Goal: Task Accomplishment & Management: Use online tool/utility

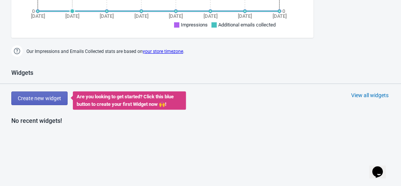
scroll to position [262, 0]
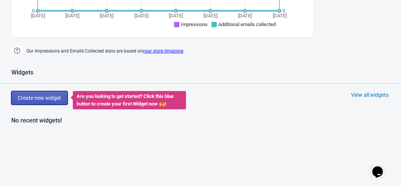
click at [47, 100] on button "Create new widget" at bounding box center [39, 98] width 56 height 14
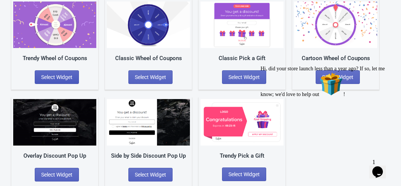
click at [69, 79] on span "Select Widget" at bounding box center [56, 77] width 31 height 6
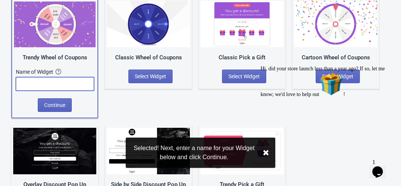
click at [63, 87] on input "text" at bounding box center [55, 84] width 78 height 14
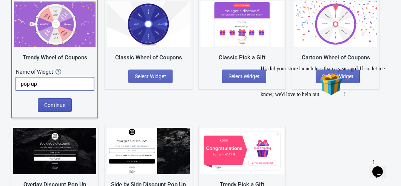
type input "pop up"
click at [57, 100] on button "Continue" at bounding box center [55, 105] width 34 height 14
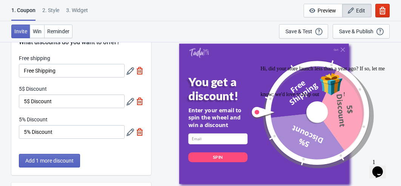
scroll to position [28, 0]
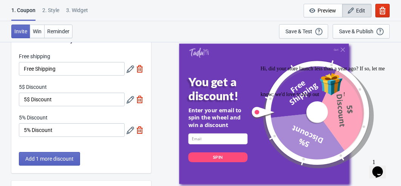
click at [261, 66] on icon "Chat attention grabber" at bounding box center [261, 66] width 0 height 0
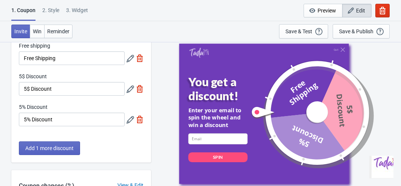
scroll to position [57, 0]
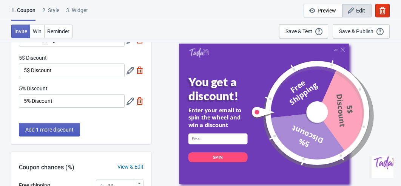
click at [58, 131] on span "Add 1 more discount" at bounding box center [49, 130] width 48 height 6
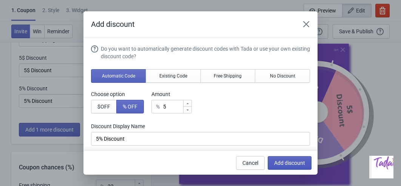
click at [290, 165] on span "Add discount" at bounding box center [289, 163] width 31 height 6
type input "25"
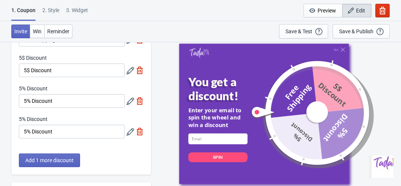
scroll to position [64, 0]
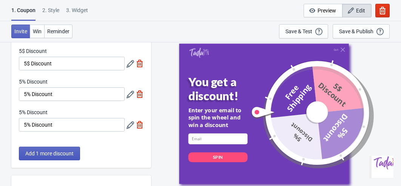
click at [65, 159] on button "Add 1 more discount" at bounding box center [49, 154] width 61 height 14
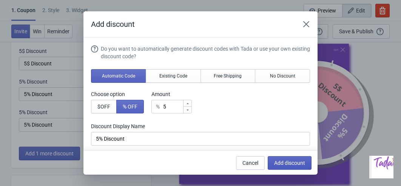
click at [286, 167] on button "Add discount" at bounding box center [290, 163] width 44 height 14
type input "20"
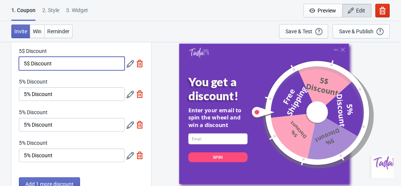
click at [57, 63] on input "5$ Discount" at bounding box center [72, 64] width 106 height 14
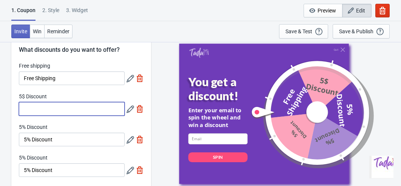
scroll to position [0, 0]
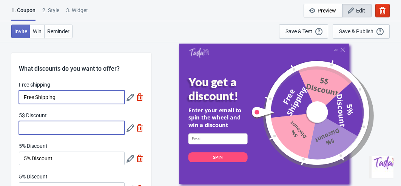
click at [61, 97] on input "Free Shipping" at bounding box center [72, 97] width 106 height 14
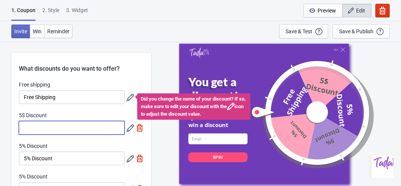
click at [51, 130] on input "5$ Discount" at bounding box center [72, 128] width 106 height 14
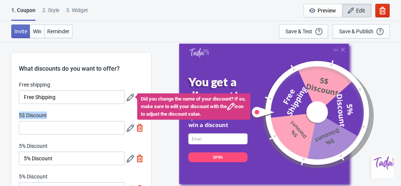
drag, startPoint x: 52, startPoint y: 115, endPoint x: 15, endPoint y: 115, distance: 37.0
click at [15, 115] on div "Free shipping Free Shipping Did you change the name of your discount? If so, ma…" at bounding box center [81, 157] width 140 height 153
copy label "5$ Discount"
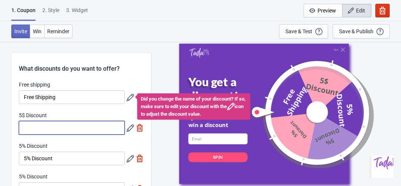
click at [27, 131] on input "5$ Discount" at bounding box center [72, 128] width 106 height 14
paste input "5$ Discount"
drag, startPoint x: 25, startPoint y: 128, endPoint x: 30, endPoint y: 130, distance: 5.0
click at [30, 130] on input "5$ Discount" at bounding box center [72, 128] width 106 height 14
click at [30, 129] on input "5$ Discount" at bounding box center [72, 128] width 106 height 14
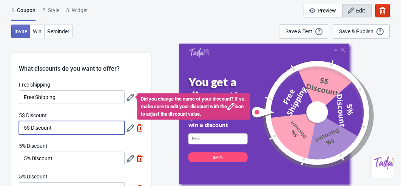
click at [28, 128] on input "5$ Discount" at bounding box center [72, 128] width 106 height 14
click at [23, 127] on input "5 Discount" at bounding box center [72, 128] width 106 height 14
click at [25, 128] on input "5 Discount" at bounding box center [72, 128] width 106 height 14
paste input "$"
type input "$5 Discount"
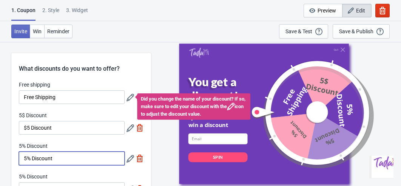
drag, startPoint x: 32, startPoint y: 159, endPoint x: 17, endPoint y: 158, distance: 15.5
click at [17, 158] on div "Free shipping Free Shipping Did you change the name of your discount? If so, ma…" at bounding box center [81, 157] width 140 height 153
paste input "$"
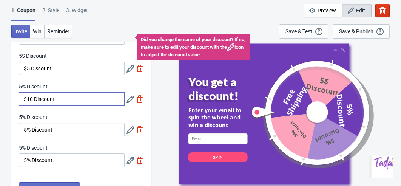
scroll to position [57, 0]
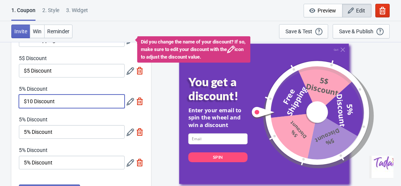
type input "$10 Discount"
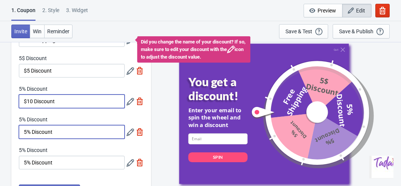
click at [56, 133] on input "5% Discount" at bounding box center [72, 132] width 106 height 14
click at [25, 130] on input "5% Discount" at bounding box center [72, 132] width 106 height 14
click at [36, 131] on input "30% Discount" at bounding box center [72, 132] width 106 height 14
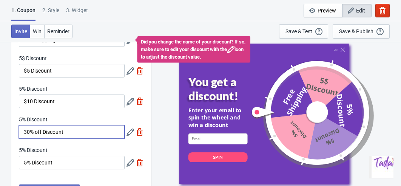
drag, startPoint x: 26, startPoint y: 133, endPoint x: 22, endPoint y: 133, distance: 4.5
click at [22, 133] on input "30% off Discount" at bounding box center [72, 132] width 106 height 14
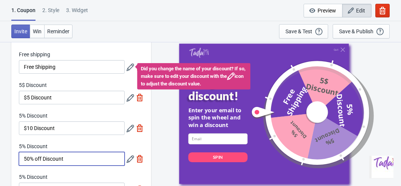
scroll to position [29, 0]
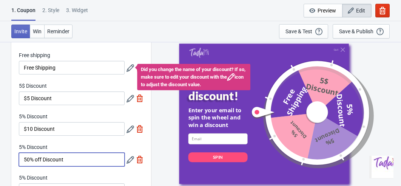
type input "50% off Discount"
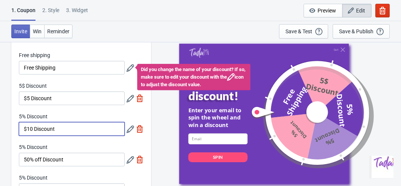
drag, startPoint x: 32, startPoint y: 129, endPoint x: 20, endPoint y: 129, distance: 11.7
click at [20, 129] on input "$10 Discount" at bounding box center [72, 129] width 106 height 14
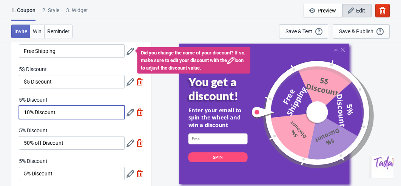
scroll to position [50, 0]
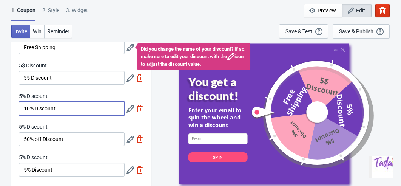
type input "10% Discount"
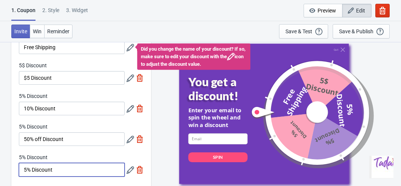
drag, startPoint x: 58, startPoint y: 172, endPoint x: 16, endPoint y: 171, distance: 41.9
click at [16, 171] on div "Free shipping Free Shipping Did you change the name of your discount? If so, ma…" at bounding box center [81, 107] width 140 height 153
paste input "Mystery Gif"
type input "Mystery Gift"
click at [130, 170] on icon at bounding box center [131, 170] width 8 height 8
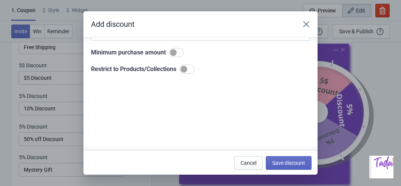
scroll to position [104, 0]
click at [278, 165] on span "Save discount" at bounding box center [288, 163] width 33 height 6
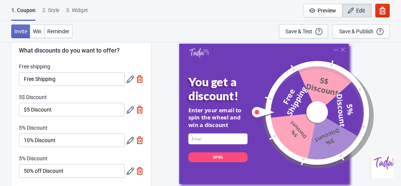
scroll to position [15, 0]
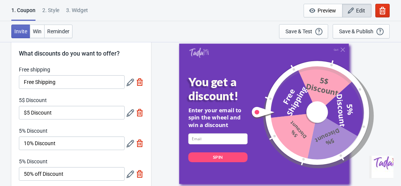
click at [85, 97] on div "5$ Discount" at bounding box center [72, 100] width 106 height 9
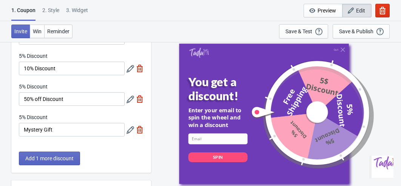
scroll to position [91, 0]
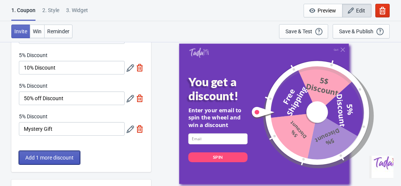
click at [49, 160] on button "Add 1 more discount" at bounding box center [49, 158] width 61 height 14
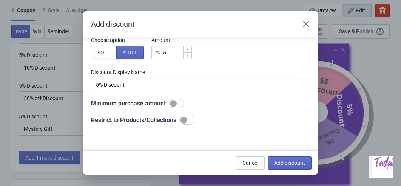
scroll to position [54, 0]
click at [243, 160] on span "Cancel" at bounding box center [250, 163] width 16 height 6
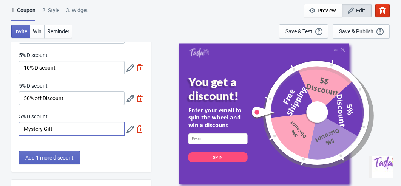
drag, startPoint x: 90, startPoint y: 128, endPoint x: 4, endPoint y: 127, distance: 86.5
click at [4, 127] on div "What discounts do you want to offer? Free shipping Free Shipping 5$ Discount $5…" at bounding box center [200, 155] width 401 height 409
click at [128, 128] on icon at bounding box center [131, 129] width 8 height 8
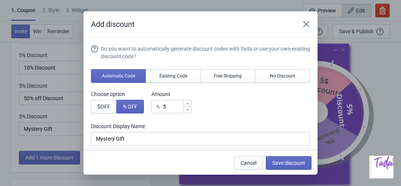
scroll to position [0, 0]
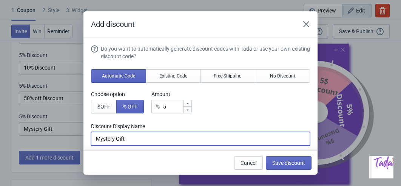
drag, startPoint x: 131, startPoint y: 137, endPoint x: 84, endPoint y: 137, distance: 47.2
click at [84, 137] on section "Do you want to automatically generate discount codes with Tada or use your own …" at bounding box center [200, 154] width 234 height 234
click at [247, 164] on span "Cancel" at bounding box center [249, 163] width 16 height 6
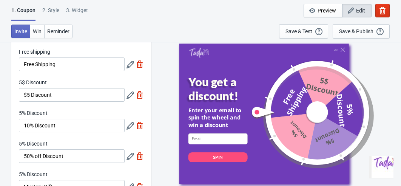
scroll to position [32, 0]
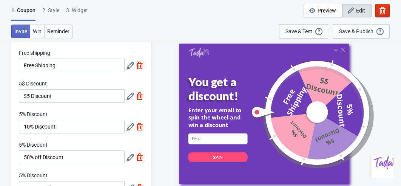
click at [128, 94] on icon at bounding box center [131, 97] width 8 height 8
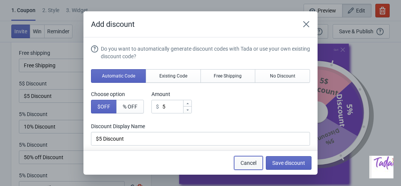
click at [249, 163] on span "Cancel" at bounding box center [249, 163] width 16 height 6
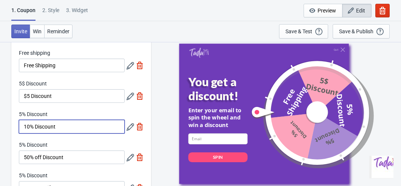
click at [28, 128] on input "10% Discount" at bounding box center [72, 127] width 106 height 14
click at [129, 96] on icon at bounding box center [131, 97] width 8 height 8
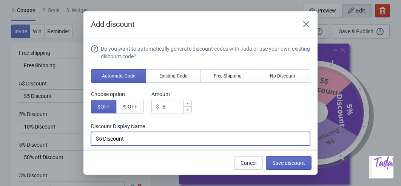
drag, startPoint x: 100, startPoint y: 140, endPoint x: 93, endPoint y: 140, distance: 7.9
click at [93, 140] on input "$5 Discount" at bounding box center [200, 139] width 219 height 14
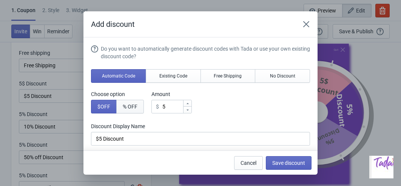
click at [137, 105] on span "% OFF" at bounding box center [130, 106] width 15 height 6
type input "5% Discount"
click at [171, 72] on button "Existing Code" at bounding box center [173, 76] width 55 height 14
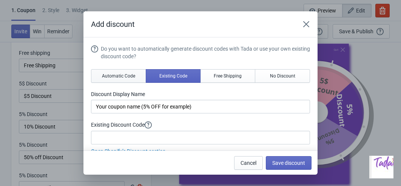
click at [127, 77] on span "Automatic Code" at bounding box center [118, 76] width 33 height 6
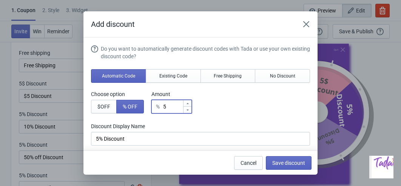
click at [167, 105] on input "5" at bounding box center [173, 107] width 20 height 14
type input "15"
type input "15% Discount"
type input "105"
type input "105% Discount"
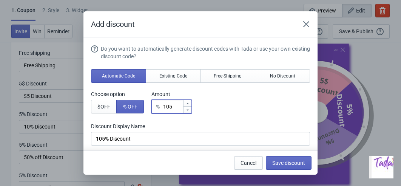
type input "1005"
type input "1005% Discount"
click at [181, 108] on input "1005" at bounding box center [173, 107] width 20 height 14
type input "100"
type input "100% Discount"
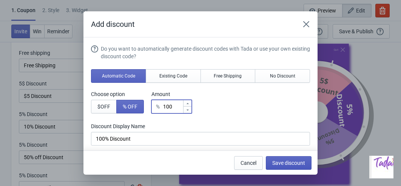
type input "100"
click at [289, 162] on span "Save discount" at bounding box center [288, 163] width 33 height 6
type input "100% Discount"
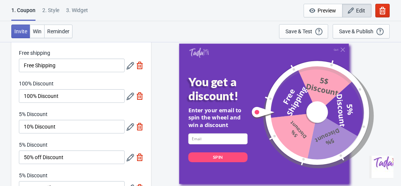
click at [130, 129] on icon at bounding box center [131, 127] width 8 height 8
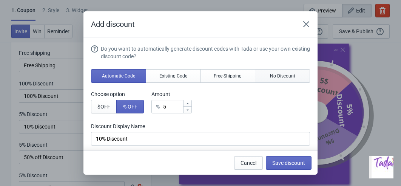
click at [277, 78] on span "No Discount" at bounding box center [282, 76] width 25 height 6
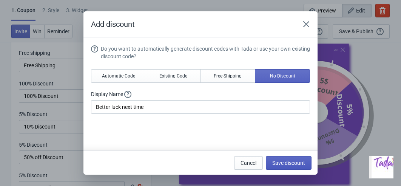
click at [275, 162] on span "Save discount" at bounding box center [288, 163] width 33 height 6
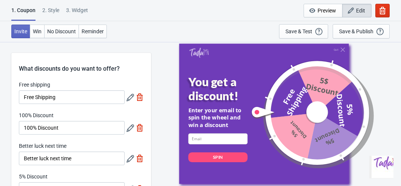
scroll to position [32, 0]
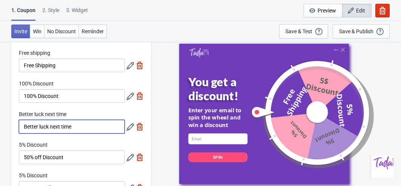
click at [90, 128] on input "Better luck next time" at bounding box center [72, 127] width 106 height 14
click at [81, 135] on div "Free shipping Free Shipping 100% Discount 100% Discount Better luck next time B…" at bounding box center [81, 125] width 140 height 153
click at [80, 128] on input "Better luck next time" at bounding box center [72, 127] width 106 height 14
paste input "Try Again"
type input "Try Again"
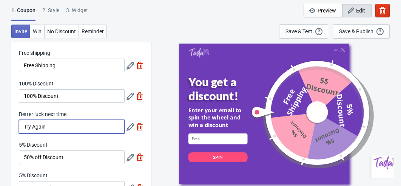
click at [78, 142] on div "5% Discount" at bounding box center [72, 145] width 106 height 9
click at [129, 65] on icon at bounding box center [131, 66] width 8 height 8
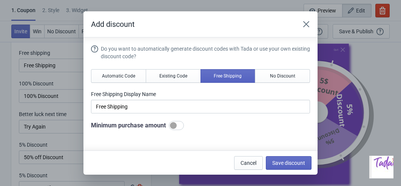
scroll to position [7, 0]
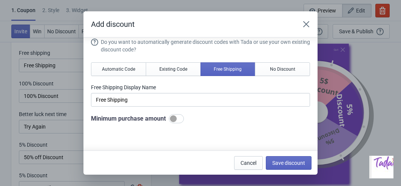
click at [177, 119] on div at bounding box center [173, 118] width 7 height 7
click at [177, 118] on div at bounding box center [176, 118] width 15 height 9
checkbox input "false"
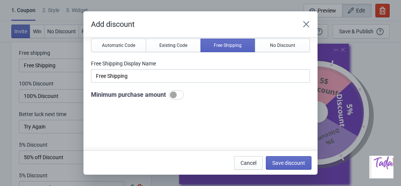
scroll to position [46, 0]
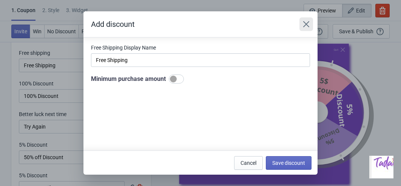
click at [303, 24] on icon "Close" at bounding box center [307, 24] width 8 height 8
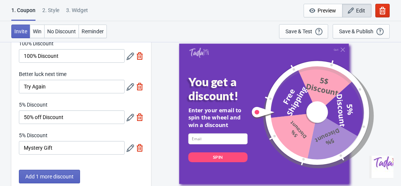
scroll to position [73, 0]
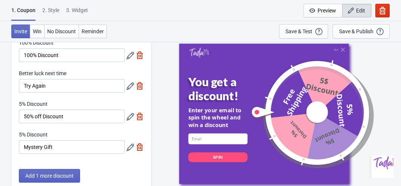
click at [131, 147] on icon at bounding box center [131, 148] width 8 height 8
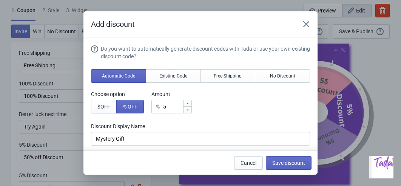
scroll to position [0, 0]
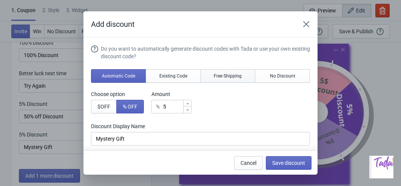
click at [226, 79] on button "Free Shipping" at bounding box center [228, 76] width 55 height 14
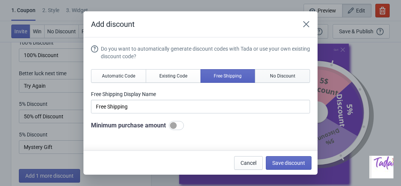
click at [270, 77] on span "No Discount" at bounding box center [282, 76] width 25 height 6
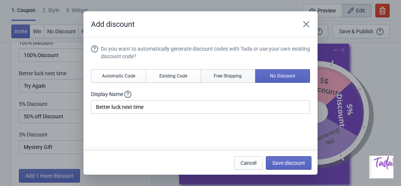
click at [224, 80] on button "Free Shipping" at bounding box center [228, 76] width 55 height 14
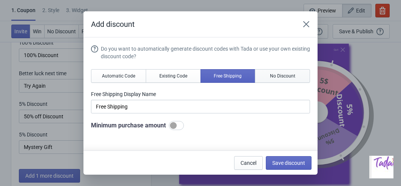
click at [262, 73] on button "No Discount" at bounding box center [282, 76] width 55 height 14
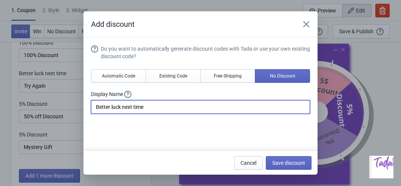
click at [192, 105] on input "Better luck next time" at bounding box center [200, 107] width 219 height 14
drag, startPoint x: 192, startPoint y: 105, endPoint x: 59, endPoint y: 106, distance: 133.7
click at [59, 106] on div "Add discount Do you want to automatically generate discount codes with Tada or …" at bounding box center [200, 92] width 401 height 163
type input "T"
type input "Tutufox Mystery Gift"
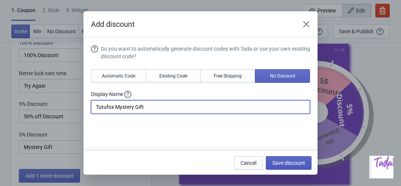
click at [288, 165] on button "Save discount" at bounding box center [289, 163] width 46 height 14
type input "Tutufox Mystery Gift"
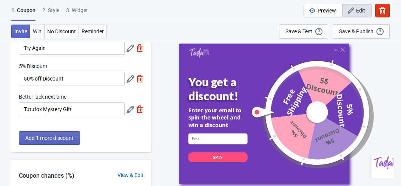
scroll to position [113, 0]
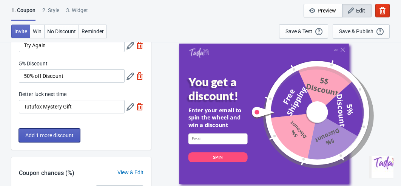
click at [50, 133] on span "Add 1 more discount" at bounding box center [49, 135] width 48 height 6
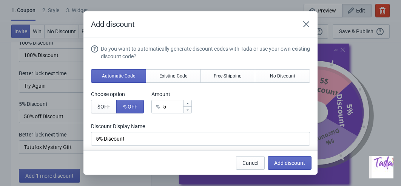
scroll to position [0, 0]
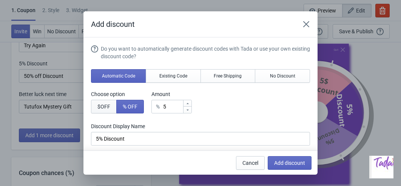
click at [100, 108] on span "$ OFF" at bounding box center [103, 106] width 13 height 6
click at [124, 111] on button "% OFF" at bounding box center [130, 107] width 28 height 14
type input "5% Discount"
drag, startPoint x: 171, startPoint y: 108, endPoint x: 166, endPoint y: 107, distance: 5.8
click at [166, 107] on div "% 5" at bounding box center [171, 107] width 40 height 14
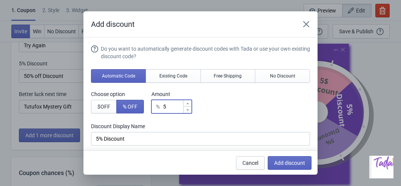
type input "1"
type input "1% Discount"
type input "10"
type input "10% Discount"
type input "10"
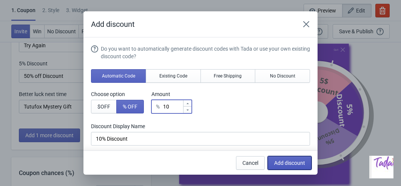
click at [281, 165] on span "Add discount" at bounding box center [289, 163] width 31 height 6
type input "16"
type input "17"
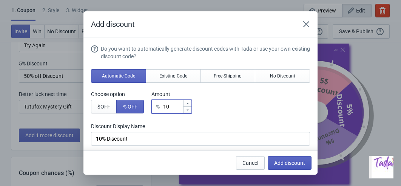
type input "17"
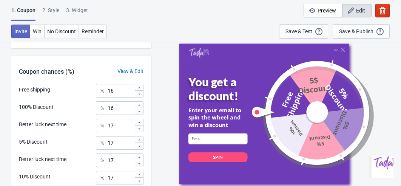
scroll to position [246, 0]
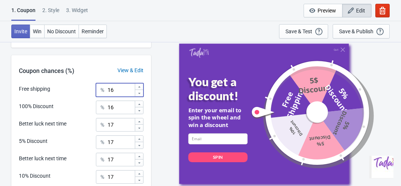
click at [116, 90] on input "16" at bounding box center [120, 90] width 27 height 14
drag, startPoint x: 114, startPoint y: 88, endPoint x: 107, endPoint y: 89, distance: 7.2
click at [107, 89] on div "% 16" at bounding box center [120, 90] width 48 height 14
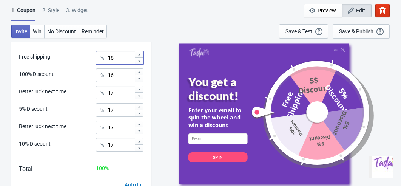
scroll to position [266, 0]
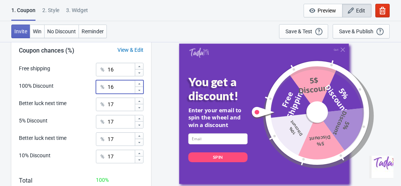
drag, startPoint x: 115, startPoint y: 88, endPoint x: 107, endPoint y: 86, distance: 8.5
click at [107, 86] on div "% 16" at bounding box center [120, 87] width 48 height 14
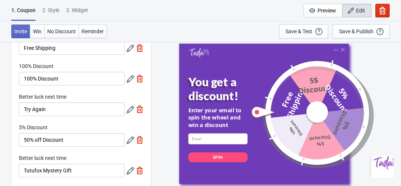
scroll to position [49, 0]
type input "0"
click at [129, 139] on icon at bounding box center [131, 141] width 8 height 8
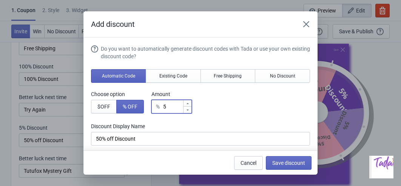
click at [173, 109] on input "5" at bounding box center [173, 107] width 20 height 14
type input "50"
type input "50% Discount"
type input "50"
click at [279, 162] on span "Save discount" at bounding box center [288, 163] width 33 height 6
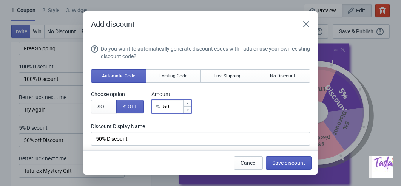
type input "50% Discount"
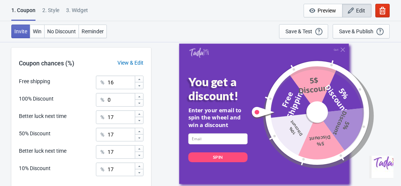
scroll to position [259, 0]
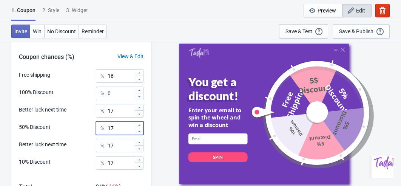
click at [118, 128] on input "17" at bounding box center [120, 128] width 27 height 14
type input "1"
type input "0"
click at [117, 108] on input "17" at bounding box center [120, 111] width 27 height 14
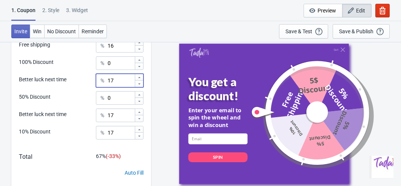
scroll to position [287, 0]
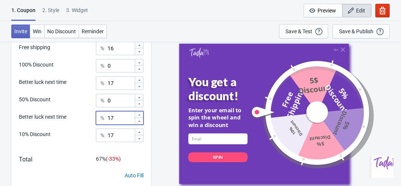
drag, startPoint x: 115, startPoint y: 117, endPoint x: 108, endPoint y: 116, distance: 7.6
click at [108, 116] on div "% 17" at bounding box center [120, 118] width 48 height 14
click at [119, 133] on input "17" at bounding box center [120, 135] width 27 height 14
click at [116, 121] on input "1" at bounding box center [120, 118] width 27 height 14
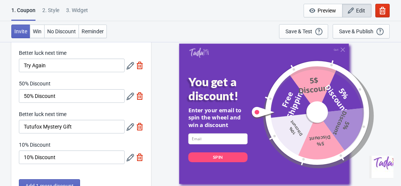
scroll to position [80, 0]
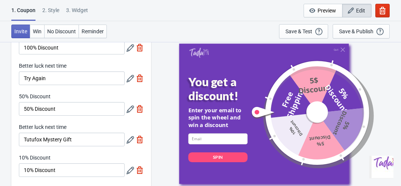
type input "10"
drag, startPoint x: 56, startPoint y: 76, endPoint x: 10, endPoint y: 74, distance: 46.5
click at [130, 79] on icon at bounding box center [131, 79] width 8 height 8
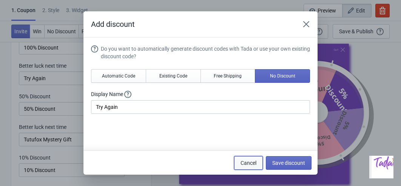
click at [244, 162] on span "Cancel" at bounding box center [249, 163] width 16 height 6
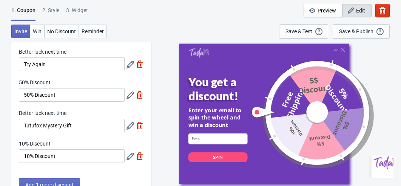
scroll to position [92, 0]
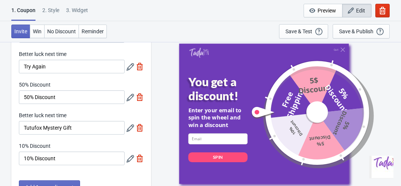
click at [130, 127] on icon at bounding box center [131, 128] width 8 height 8
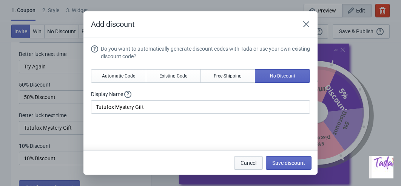
click at [254, 161] on span "Cancel" at bounding box center [249, 163] width 16 height 6
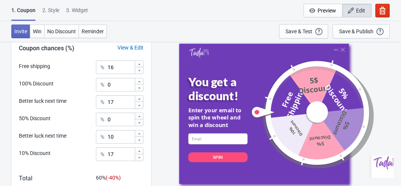
scroll to position [284, 0]
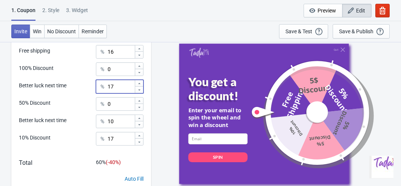
drag, startPoint x: 116, startPoint y: 85, endPoint x: 105, endPoint y: 85, distance: 10.6
click at [105, 85] on div "% 17" at bounding box center [120, 87] width 48 height 14
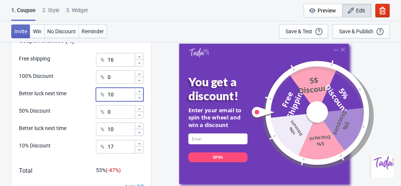
scroll to position [272, 0]
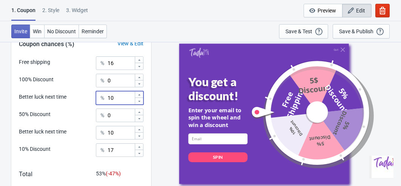
type input "10"
drag, startPoint x: 116, startPoint y: 64, endPoint x: 109, endPoint y: 63, distance: 7.6
click at [109, 63] on input "16" at bounding box center [120, 63] width 27 height 14
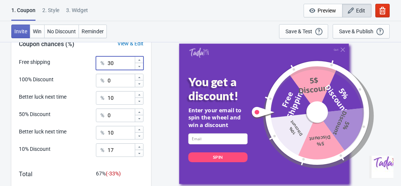
type input "30"
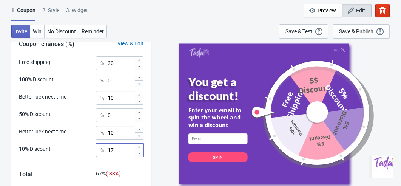
drag, startPoint x: 116, startPoint y: 150, endPoint x: 107, endPoint y: 150, distance: 9.1
click at [107, 150] on div "% 17" at bounding box center [120, 150] width 48 height 14
type input "30"
click at [117, 131] on input "10" at bounding box center [120, 133] width 27 height 14
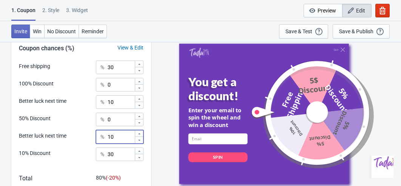
scroll to position [271, 0]
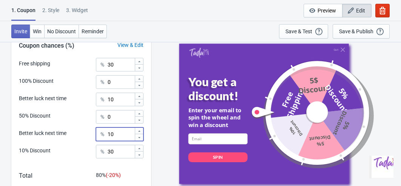
drag, startPoint x: 116, startPoint y: 135, endPoint x: 107, endPoint y: 135, distance: 8.7
click at [107, 135] on div "% 10" at bounding box center [120, 134] width 48 height 14
type input "3"
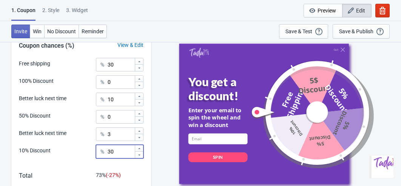
drag, startPoint x: 116, startPoint y: 151, endPoint x: 109, endPoint y: 152, distance: 7.2
click at [109, 152] on input "30" at bounding box center [120, 152] width 27 height 14
type input "20"
click at [116, 99] on input "10" at bounding box center [120, 100] width 27 height 14
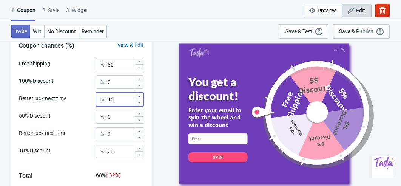
type input "15"
click at [117, 136] on input "3" at bounding box center [120, 134] width 27 height 14
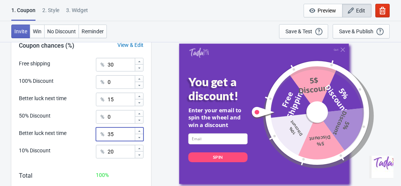
scroll to position [313, 0]
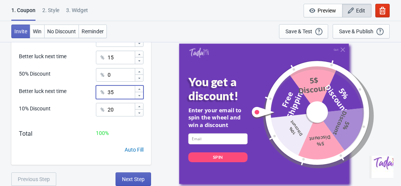
type input "35"
click at [131, 178] on span "Next Step" at bounding box center [133, 179] width 23 height 6
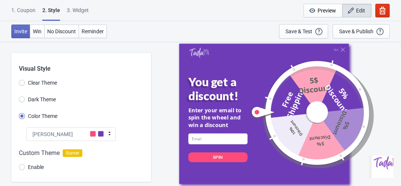
scroll to position [3, 0]
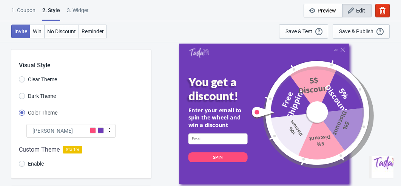
click at [21, 12] on div "1. Coupon" at bounding box center [23, 12] width 24 height 13
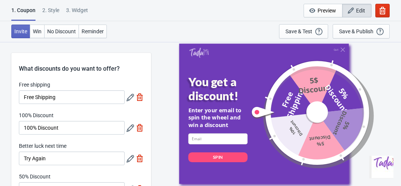
click at [33, 13] on div "1. Coupon" at bounding box center [23, 13] width 24 height 14
click at [130, 103] on div at bounding box center [135, 97] width 17 height 14
click at [130, 100] on icon at bounding box center [131, 98] width 8 height 8
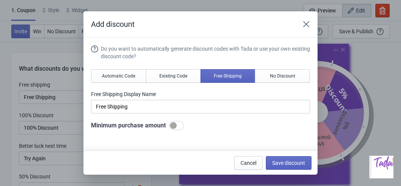
scroll to position [6, 0]
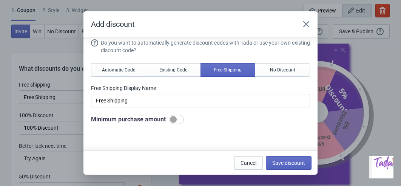
click at [184, 119] on div at bounding box center [176, 119] width 15 height 9
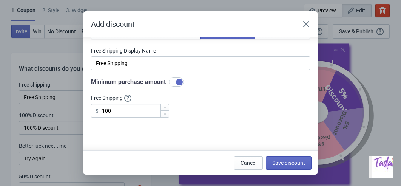
scroll to position [71, 0]
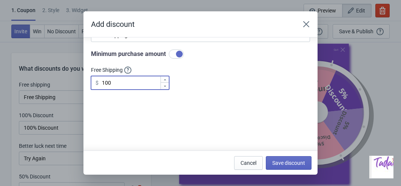
click at [119, 82] on input "100" at bounding box center [131, 83] width 59 height 14
drag, startPoint x: 119, startPoint y: 82, endPoint x: 100, endPoint y: 80, distance: 19.0
click at [100, 80] on div "$ 100" at bounding box center [130, 83] width 78 height 14
click at [178, 54] on div at bounding box center [176, 53] width 15 height 9
checkbox input "false"
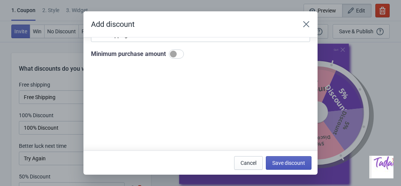
click at [288, 165] on span "Save discount" at bounding box center [288, 163] width 33 height 6
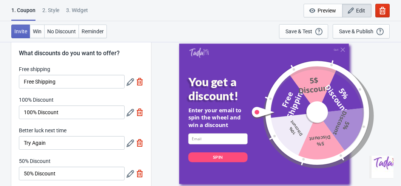
scroll to position [0, 0]
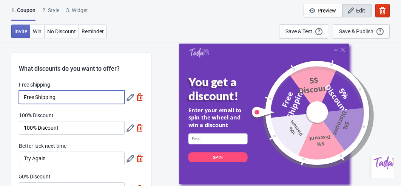
click at [86, 99] on input "Free Shipping" at bounding box center [72, 97] width 106 height 14
type input "Free Shipping"
click at [131, 100] on icon at bounding box center [131, 98] width 8 height 8
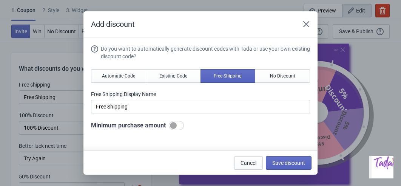
click at [177, 126] on div at bounding box center [173, 125] width 7 height 7
checkbox input "true"
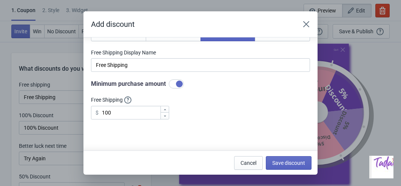
scroll to position [44, 0]
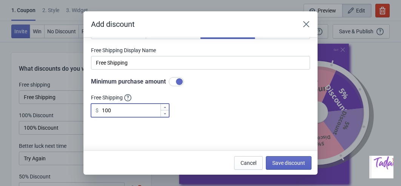
click at [118, 110] on input "100" at bounding box center [131, 110] width 59 height 14
type input "1"
type input "30"
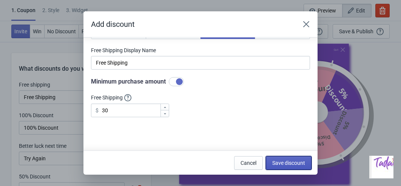
click at [294, 162] on span "Save discount" at bounding box center [288, 163] width 33 height 6
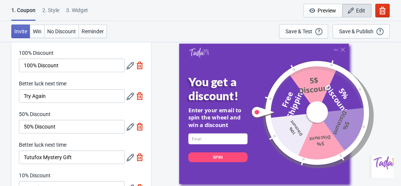
scroll to position [63, 0]
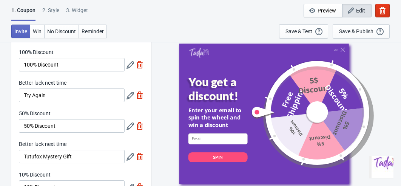
click at [131, 66] on icon at bounding box center [131, 65] width 8 height 8
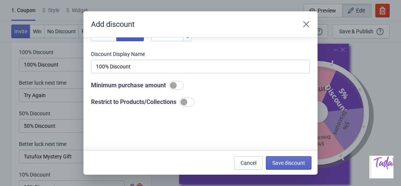
scroll to position [73, 0]
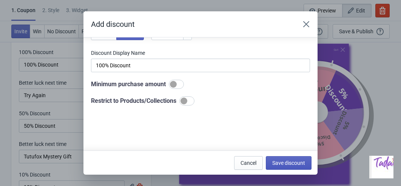
click at [281, 161] on span "Save discount" at bounding box center [288, 163] width 33 height 6
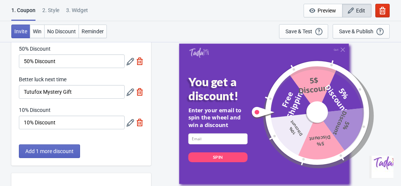
scroll to position [129, 0]
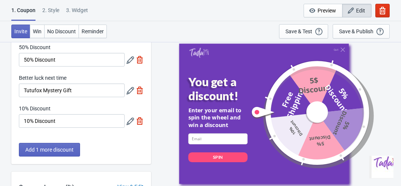
click at [132, 120] on icon at bounding box center [131, 121] width 8 height 8
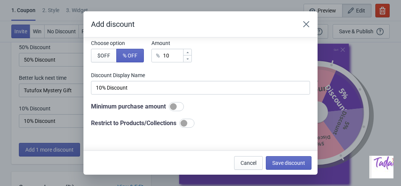
scroll to position [55, 0]
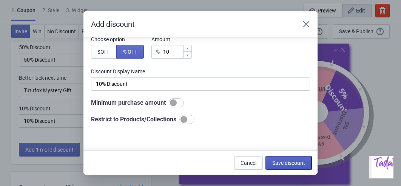
click at [280, 163] on span "Save discount" at bounding box center [288, 163] width 33 height 6
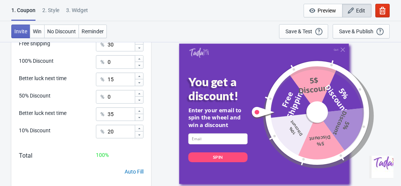
scroll to position [313, 0]
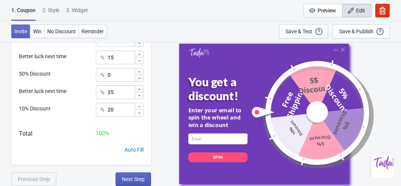
click at [124, 183] on button "Next Step" at bounding box center [134, 179] width 36 height 14
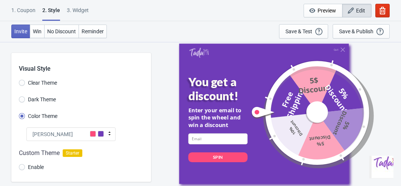
click at [93, 134] on span at bounding box center [93, 134] width 6 height 6
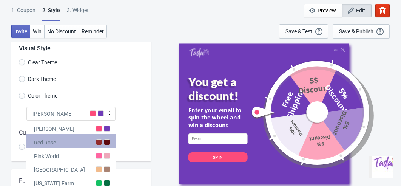
scroll to position [28, 0]
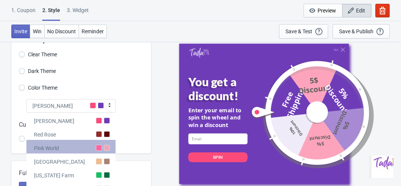
click at [86, 151] on div "Pink World" at bounding box center [70, 147] width 89 height 14
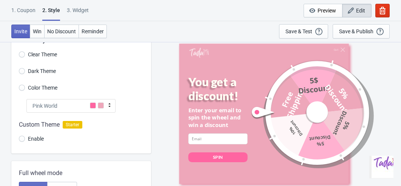
click at [134, 120] on div at bounding box center [81, 133] width 140 height 41
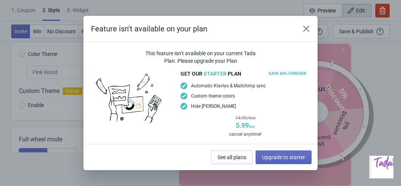
scroll to position [34, 0]
click at [309, 28] on icon "Close" at bounding box center [307, 29] width 8 height 8
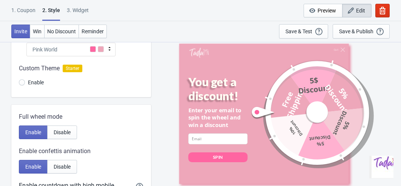
scroll to position [86, 0]
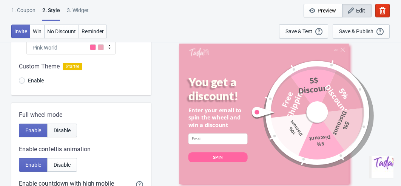
click at [69, 131] on span "Disable" at bounding box center [62, 130] width 17 height 6
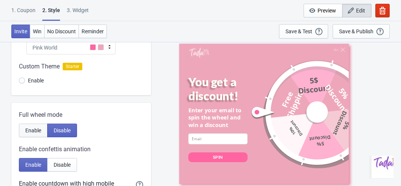
click at [33, 130] on span "Enable" at bounding box center [33, 130] width 16 height 6
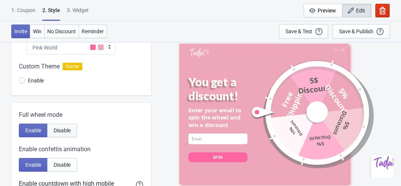
click at [56, 130] on span "Disable" at bounding box center [62, 130] width 17 height 6
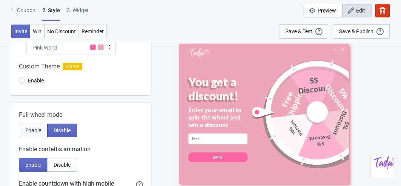
click at [28, 129] on span "Enable" at bounding box center [33, 130] width 16 height 6
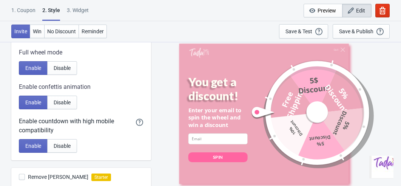
scroll to position [150, 0]
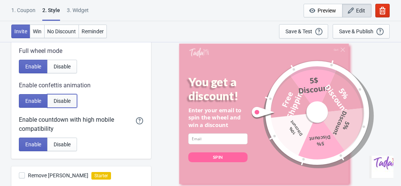
click at [65, 103] on button "Disable" at bounding box center [62, 101] width 30 height 14
click at [32, 100] on span "Enable" at bounding box center [33, 101] width 16 height 6
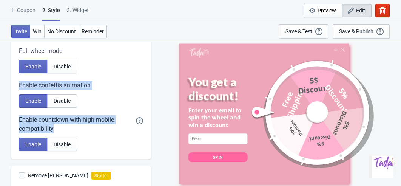
drag, startPoint x: 19, startPoint y: 82, endPoint x: 84, endPoint y: 128, distance: 80.0
click at [84, 128] on div "Full wheel mode Enable Disable Enable confettis animation Enable Disable Enable…" at bounding box center [81, 99] width 140 height 120
copy div "Enable confettis animation Enable Disable Enable countdown with high mobile com…"
click at [57, 102] on span "Disable" at bounding box center [62, 101] width 17 height 6
click at [35, 99] on span "Enable" at bounding box center [33, 101] width 16 height 6
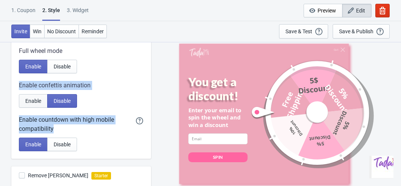
radio input "true"
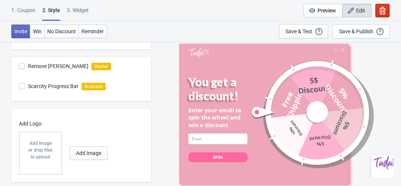
scroll to position [277, 0]
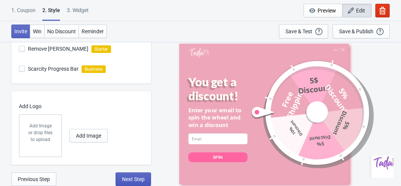
click at [122, 175] on button "Next Step" at bounding box center [134, 179] width 36 height 14
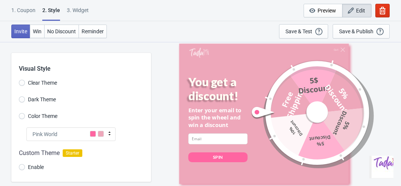
select select "once"
select select "1"
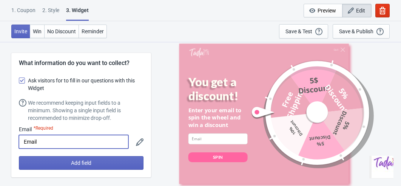
click at [106, 141] on input "Email" at bounding box center [74, 142] width 110 height 14
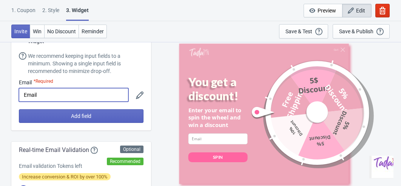
scroll to position [48, 0]
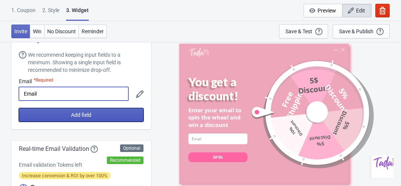
click at [102, 114] on button "Add field" at bounding box center [81, 115] width 125 height 14
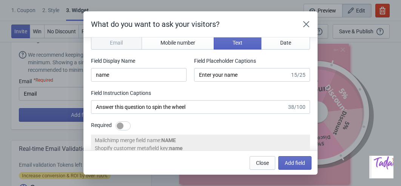
scroll to position [5, 0]
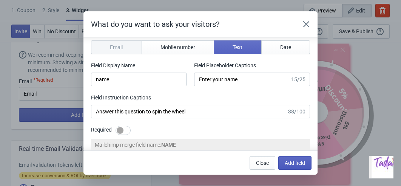
click at [291, 164] on span "Add field" at bounding box center [295, 163] width 20 height 6
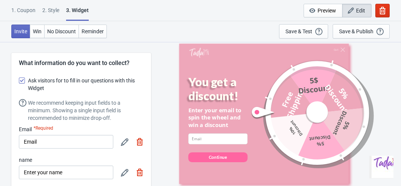
scroll to position [48, 0]
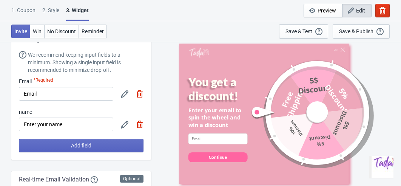
click at [140, 124] on img at bounding box center [140, 124] width 8 height 8
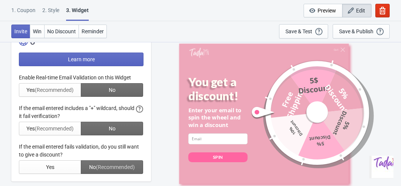
scroll to position [193, 0]
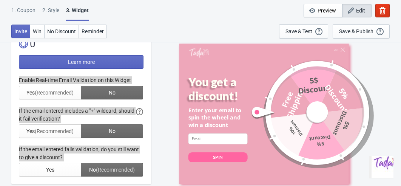
drag, startPoint x: 18, startPoint y: 75, endPoint x: 56, endPoint y: 103, distance: 46.9
click at [56, 104] on div "Optional Recommended Real-time Email Validation Email validation Tokens left In…" at bounding box center [81, 90] width 140 height 188
copy div "Enable Real-time Email Validation on this Widget Yes (Recommended) No If the em…"
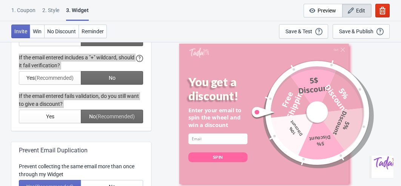
scroll to position [255, 0]
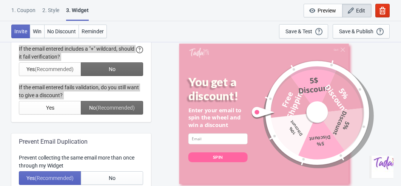
click at [43, 108] on div at bounding box center [81, 64] width 125 height 100
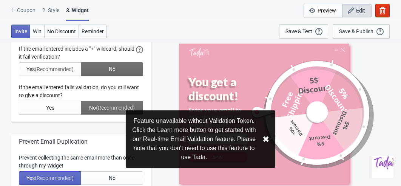
click at [43, 108] on div at bounding box center [81, 64] width 125 height 100
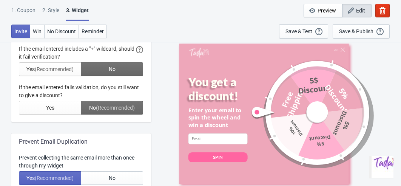
click at [43, 108] on div at bounding box center [81, 64] width 125 height 100
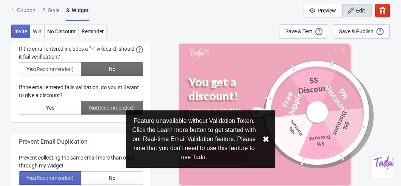
click at [59, 69] on div at bounding box center [81, 64] width 125 height 100
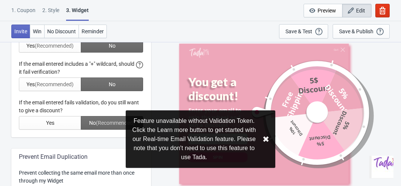
scroll to position [235, 0]
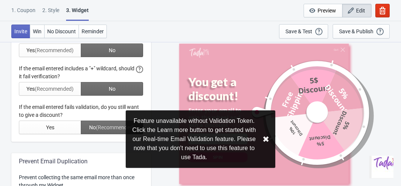
click at [59, 54] on div at bounding box center [81, 84] width 125 height 100
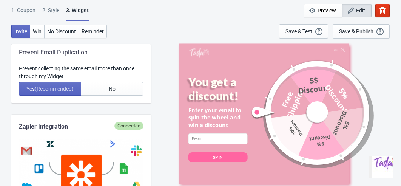
scroll to position [342, 0]
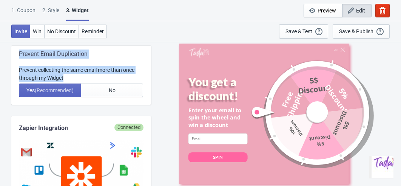
drag, startPoint x: 17, startPoint y: 51, endPoint x: 71, endPoint y: 80, distance: 61.2
click at [71, 80] on div "Prevent Email Duplication Prevent collecting the same email more than once thro…" at bounding box center [81, 75] width 140 height 59
copy div "Prevent Email Duplication Prevent collecting the same email more than once thro…"
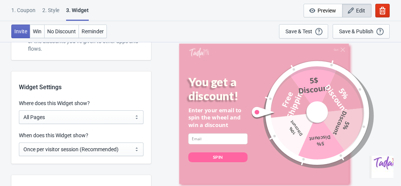
scroll to position [601, 0]
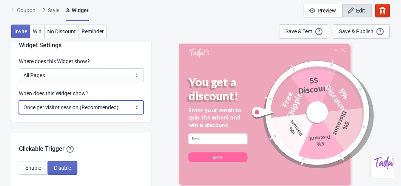
click at [93, 110] on select "Every new visit of page Once every period of time Once per visitor session (Rec…" at bounding box center [81, 107] width 125 height 14
click at [19, 100] on select "Every new visit of page Once every period of time Once per visitor session (Rec…" at bounding box center [81, 107] width 125 height 14
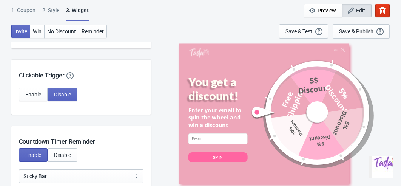
scroll to position [675, 0]
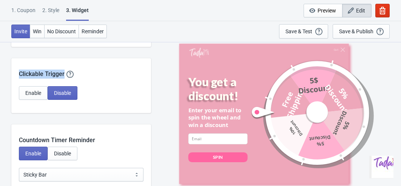
drag, startPoint x: 15, startPoint y: 69, endPoint x: 61, endPoint y: 81, distance: 46.8
click at [61, 81] on div "Clickable Trigger Our handy clickable trigger allow your visitors to re-trigger…" at bounding box center [81, 85] width 140 height 55
copy div "Clickable Trigger Our handy clickable trigger allow your visitors to re-trigger…"
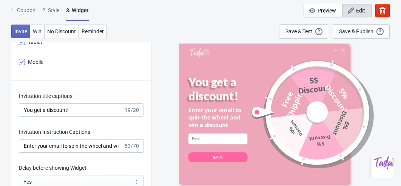
scroll to position [1014, 0]
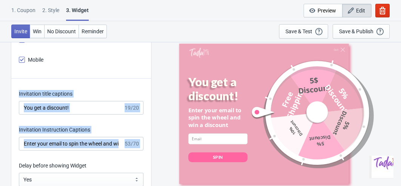
drag, startPoint x: 17, startPoint y: 89, endPoint x: 67, endPoint y: 150, distance: 79.4
copy div "Invitation title captions 19/20 Invitation Instruction Captions 53/70"
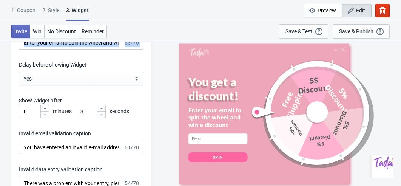
scroll to position [1130, 0]
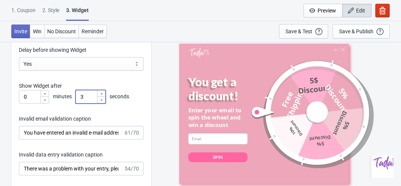
click at [92, 96] on input "3" at bounding box center [86, 97] width 21 height 14
click at [102, 93] on icon at bounding box center [101, 93] width 2 height 1
type input "5"
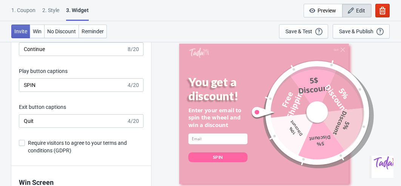
scroll to position [1328, 0]
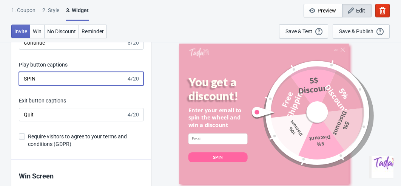
click at [46, 79] on input "SPIN" at bounding box center [73, 79] width 108 height 14
drag, startPoint x: 43, startPoint y: 79, endPoint x: 8, endPoint y: 77, distance: 35.2
type input "SPIN"
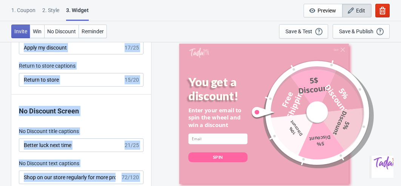
scroll to position [1705, 0]
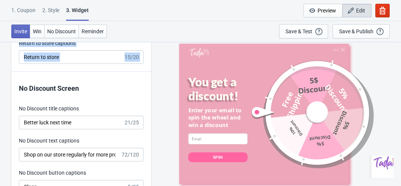
drag, startPoint x: 19, startPoint y: 102, endPoint x: 62, endPoint y: 76, distance: 50.3
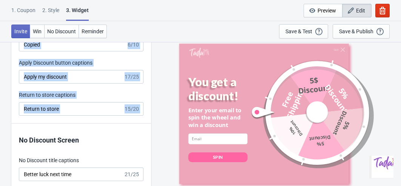
copy div "Win expiry captions 11/20 Code captions 4/18 Result copy button caption 4/10 "C…"
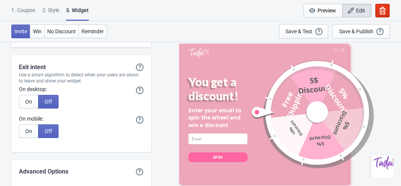
scroll to position [2177, 0]
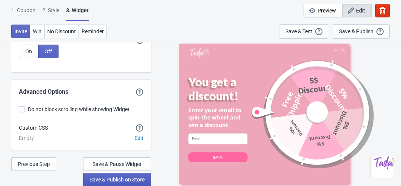
click at [102, 179] on span "Save & Publish on Store" at bounding box center [117, 179] width 55 height 6
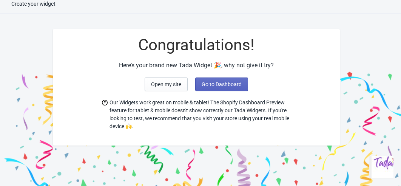
scroll to position [34, 0]
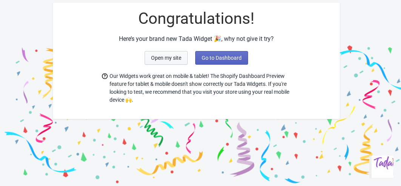
click at [163, 53] on button "Open my site" at bounding box center [166, 58] width 43 height 14
click at [233, 59] on span "Go to Dashboard" at bounding box center [222, 58] width 40 height 6
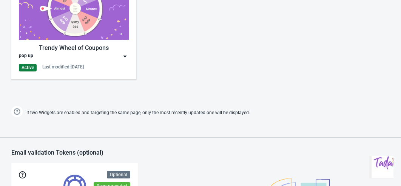
scroll to position [387, 0]
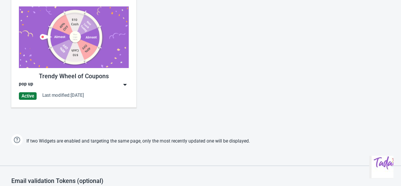
click at [76, 37] on img at bounding box center [74, 37] width 110 height 62
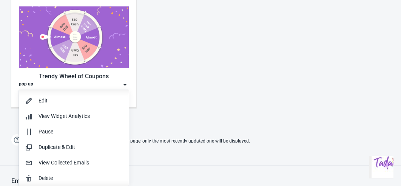
scroll to position [0, 0]
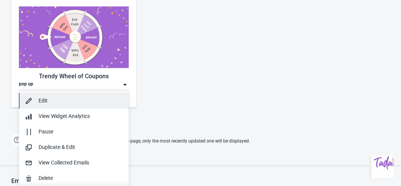
click at [51, 102] on div "Edit" at bounding box center [81, 101] width 84 height 8
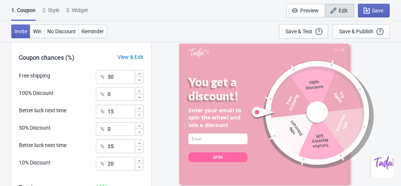
scroll to position [313, 0]
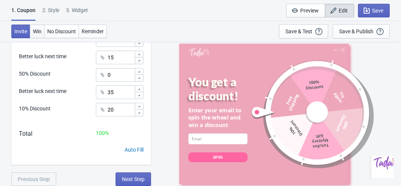
click at [39, 32] on span "Win" at bounding box center [37, 31] width 9 height 6
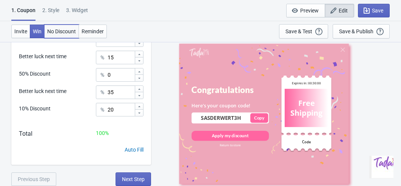
click at [57, 32] on span "No Discount" at bounding box center [61, 31] width 29 height 6
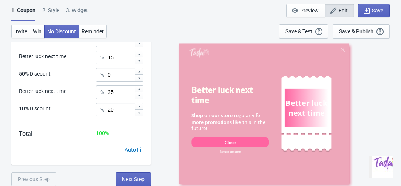
click at [54, 13] on div "2 . Style" at bounding box center [50, 12] width 17 height 13
click at [54, 11] on div "2 . Style" at bounding box center [50, 12] width 17 height 13
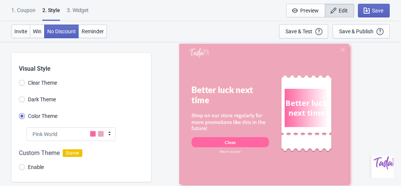
radio input "true"
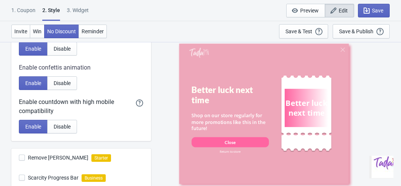
scroll to position [277, 0]
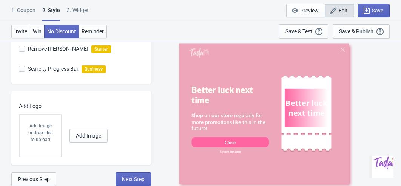
click at [84, 6] on div "3. Widget" at bounding box center [78, 12] width 22 height 13
click at [84, 11] on div "3. Widget" at bounding box center [78, 12] width 22 height 13
select select "once"
select select "1"
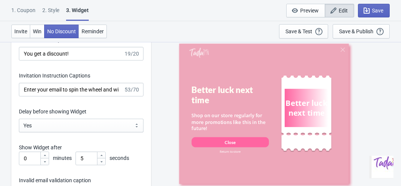
scroll to position [1072, 0]
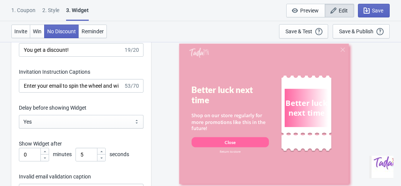
click at [102, 158] on icon at bounding box center [101, 158] width 5 height 5
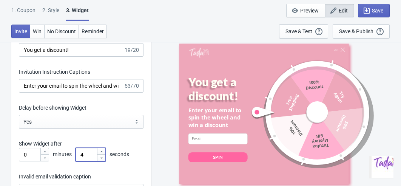
click at [102, 158] on icon at bounding box center [101, 158] width 5 height 5
type input "3"
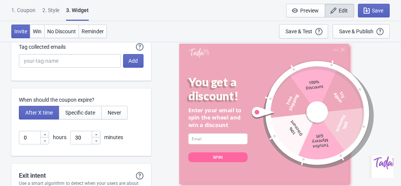
scroll to position [2177, 0]
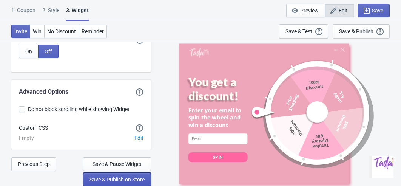
click at [113, 180] on span "Save & Publish on Store" at bounding box center [117, 179] width 55 height 6
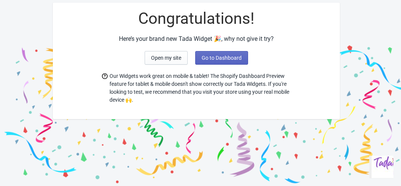
scroll to position [34, 0]
click at [173, 61] on button "Open my site" at bounding box center [166, 58] width 43 height 14
click at [216, 59] on span "Go to Dashboard" at bounding box center [222, 58] width 40 height 6
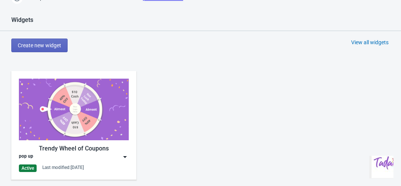
scroll to position [317, 0]
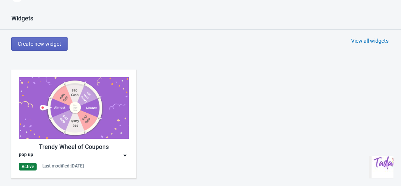
click at [120, 116] on img at bounding box center [74, 108] width 110 height 62
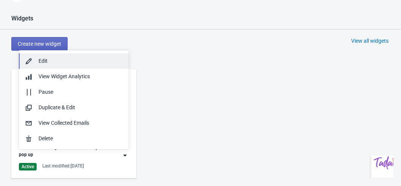
click at [82, 67] on button "Edit" at bounding box center [74, 60] width 110 height 15
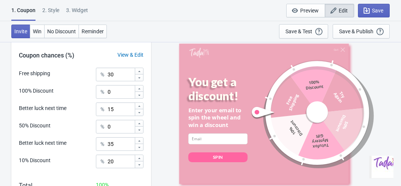
scroll to position [313, 0]
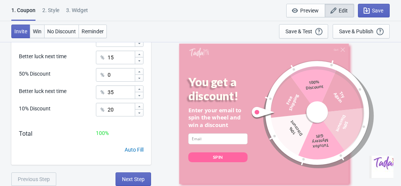
click at [37, 29] on span "Win" at bounding box center [37, 31] width 9 height 6
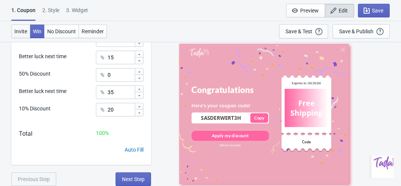
click at [24, 31] on span "Invite" at bounding box center [20, 31] width 13 height 6
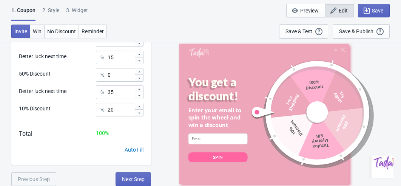
click at [34, 30] on span "Win" at bounding box center [37, 31] width 9 height 6
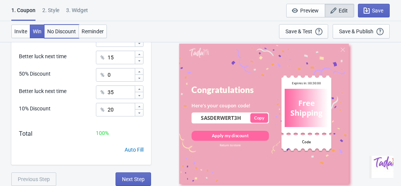
click at [64, 31] on span "No Discount" at bounding box center [61, 31] width 29 height 6
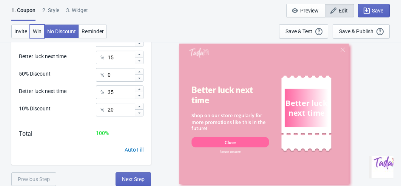
click at [35, 34] on button "Win" at bounding box center [37, 32] width 15 height 14
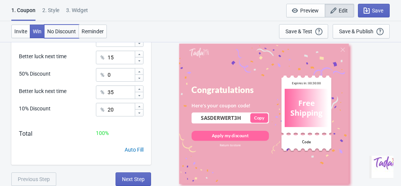
click at [56, 37] on button "No Discount" at bounding box center [61, 32] width 35 height 14
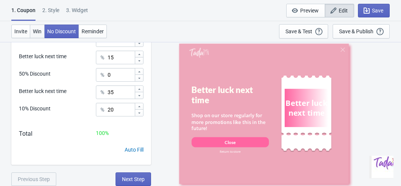
click at [41, 34] on span "Win" at bounding box center [37, 31] width 9 height 6
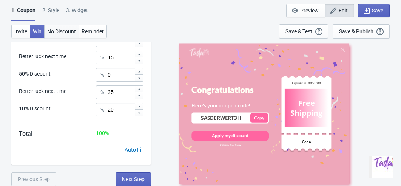
click at [57, 36] on button "No Discount" at bounding box center [61, 32] width 35 height 14
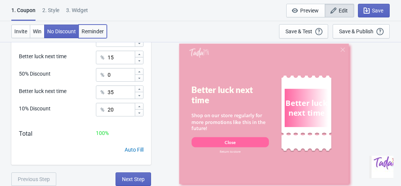
click at [91, 28] on button "Reminder" at bounding box center [93, 32] width 28 height 14
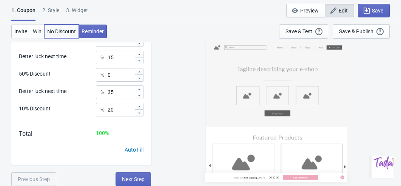
click at [67, 34] on span "No Discount" at bounding box center [61, 31] width 29 height 6
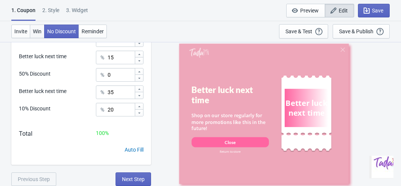
click at [40, 34] on button "Win" at bounding box center [37, 32] width 15 height 14
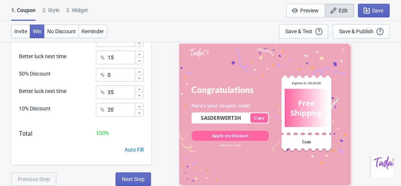
click at [52, 18] on div "2 . Style" at bounding box center [50, 12] width 17 height 13
click at [51, 10] on div "2 . Style" at bounding box center [50, 12] width 17 height 13
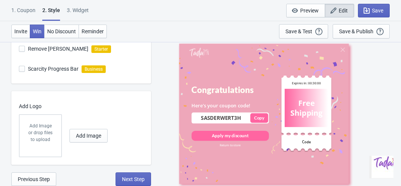
scroll to position [0, 0]
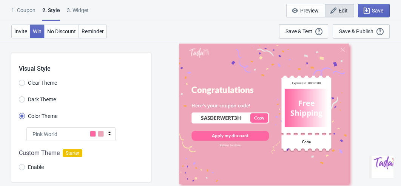
radio input "true"
click at [83, 13] on div "3. Widget" at bounding box center [78, 12] width 22 height 13
select select "once"
select select "1"
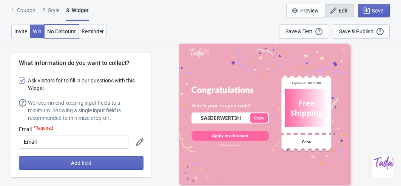
click at [61, 33] on span "No Discount" at bounding box center [61, 31] width 29 height 6
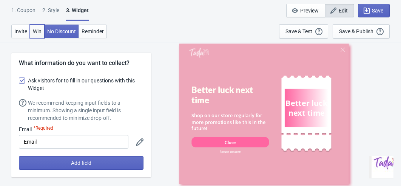
click at [42, 33] on span "Win" at bounding box center [37, 31] width 9 height 6
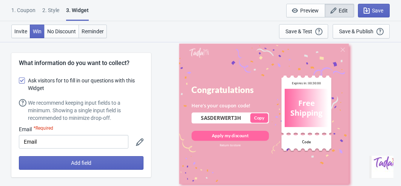
click at [87, 34] on span "Reminder" at bounding box center [93, 31] width 22 height 6
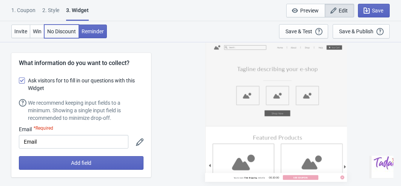
click at [63, 35] on button "No Discount" at bounding box center [61, 32] width 35 height 14
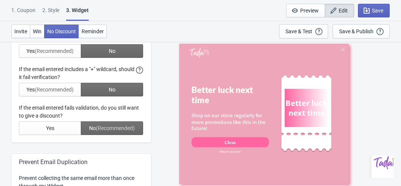
scroll to position [193, 0]
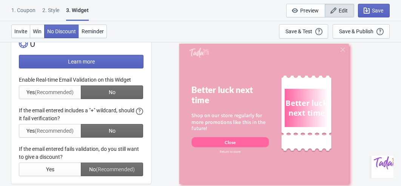
click at [61, 92] on div at bounding box center [81, 126] width 125 height 100
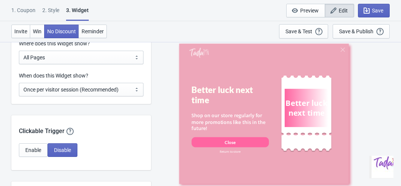
scroll to position [620, 0]
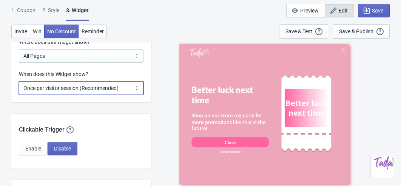
click at [62, 88] on select "Every new visit of page Once every period of time Once per visitor session (Rec…" at bounding box center [81, 88] width 125 height 14
click at [19, 81] on select "Every new visit of page Once every period of time Once per visitor session (Rec…" at bounding box center [81, 88] width 125 height 14
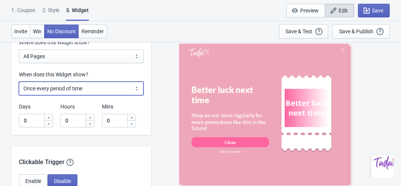
scroll to position [615, 0]
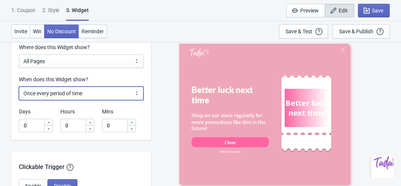
click at [72, 98] on select "Every new visit of page Once every period of time Once per visitor session (Rec…" at bounding box center [81, 93] width 125 height 14
select select "once"
click at [19, 86] on select "Every new visit of page Once every period of time Once per visitor session (Rec…" at bounding box center [81, 93] width 125 height 14
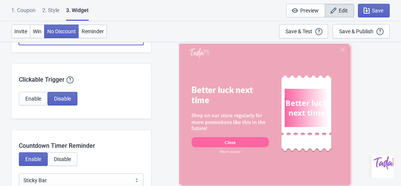
scroll to position [670, 0]
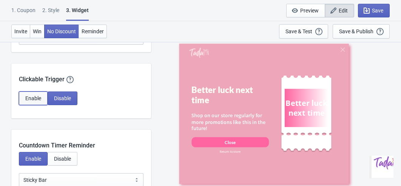
click at [39, 95] on span "Enable" at bounding box center [33, 98] width 16 height 6
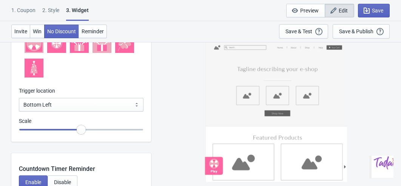
scroll to position [846, 0]
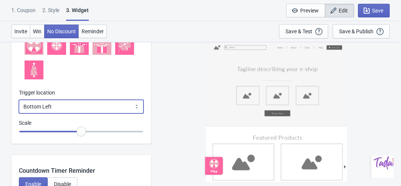
click at [66, 108] on select "Bottom Left Bottom Right Middle Left Middle Right Top Left Top Right" at bounding box center [81, 107] width 125 height 14
click at [19, 100] on select "Bottom Left Bottom Right Middle Left Middle Right Top Left Top Right" at bounding box center [81, 107] width 125 height 14
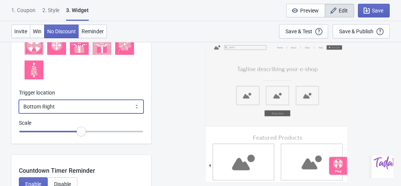
click at [63, 105] on select "Bottom Left Bottom Right Middle Left Middle Right Top Left Top Right" at bounding box center [81, 107] width 125 height 14
select select "middle_left"
click at [19, 100] on select "Bottom Left Bottom Right Middle Left Middle Right Top Left Top Right" at bounding box center [81, 107] width 125 height 14
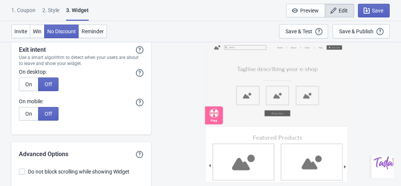
scroll to position [2378, 0]
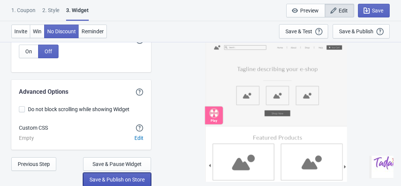
click at [98, 175] on button "Save & Publish on Store" at bounding box center [117, 180] width 68 height 14
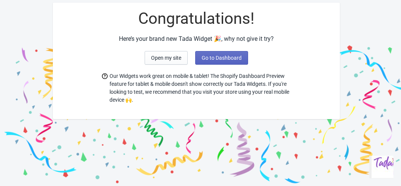
scroll to position [34, 0]
click at [156, 59] on span "Open my site" at bounding box center [166, 58] width 30 height 6
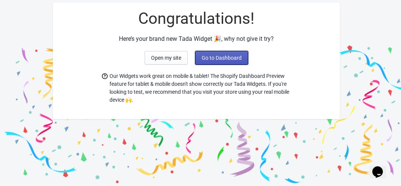
click at [217, 59] on span "Go to Dashboard" at bounding box center [222, 58] width 40 height 6
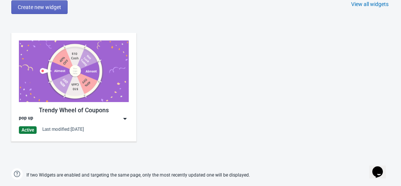
scroll to position [377, 0]
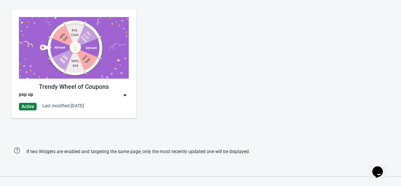
click at [68, 91] on div "pop up" at bounding box center [74, 95] width 110 height 8
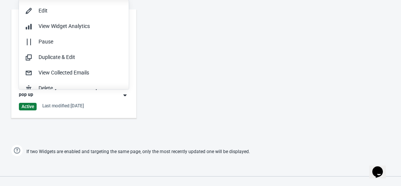
scroll to position [0, 0]
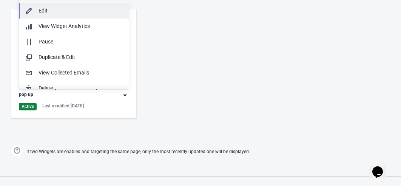
click at [46, 12] on div "Edit" at bounding box center [81, 11] width 84 height 8
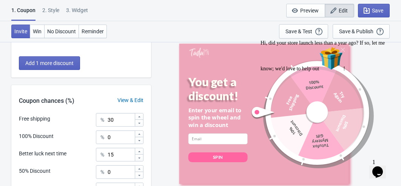
scroll to position [313, 0]
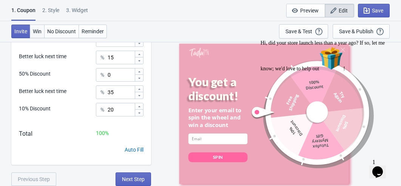
click at [40, 32] on span "Win" at bounding box center [37, 31] width 9 height 6
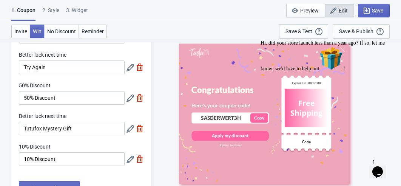
scroll to position [0, 0]
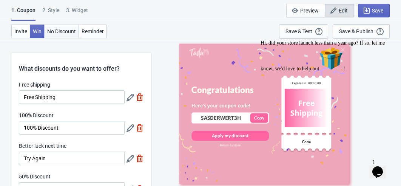
click at [67, 33] on span "No Discount" at bounding box center [61, 31] width 29 height 6
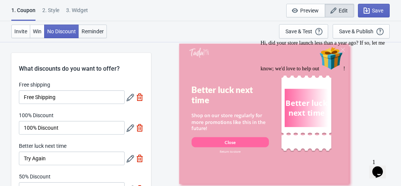
click at [88, 29] on span "Reminder" at bounding box center [93, 31] width 22 height 6
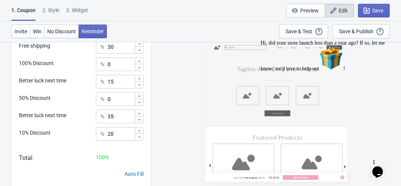
scroll to position [313, 0]
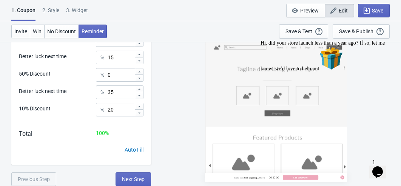
click at [44, 18] on div "2 . Style" at bounding box center [50, 12] width 17 height 13
click at [48, 14] on div "2 . Style" at bounding box center [50, 12] width 17 height 13
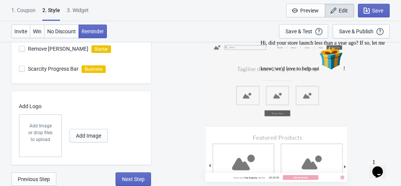
scroll to position [0, 0]
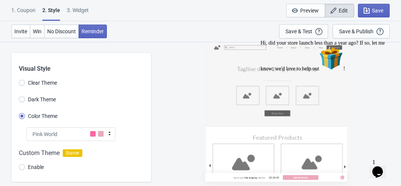
radio input "true"
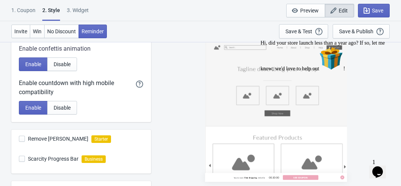
scroll to position [188, 0]
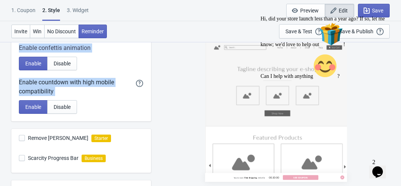
drag, startPoint x: 18, startPoint y: 46, endPoint x: 82, endPoint y: 98, distance: 81.6
click at [82, 98] on div "Full wheel mode Enable Disable Enable confettis animation Enable Disable Enable…" at bounding box center [81, 62] width 140 height 120
copy div "Enable confettis animation Enable Disable Enable countdown with high mobile com…"
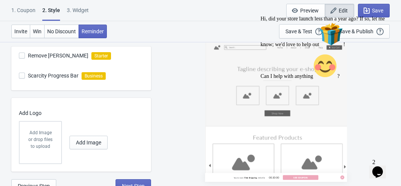
scroll to position [277, 0]
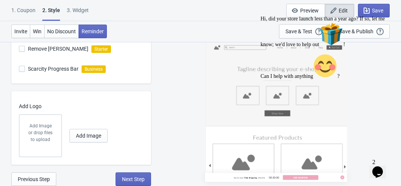
click at [77, 9] on div "3. Widget" at bounding box center [78, 12] width 22 height 13
click at [80, 9] on div "3. Widget" at bounding box center [78, 12] width 22 height 13
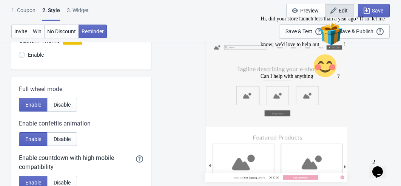
scroll to position [0, 0]
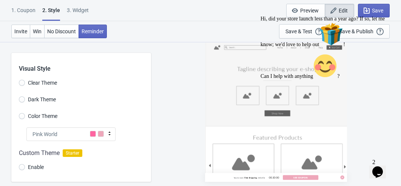
select select "once"
select select "middle_left"
select select "1"
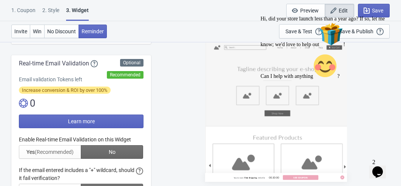
scroll to position [131, 0]
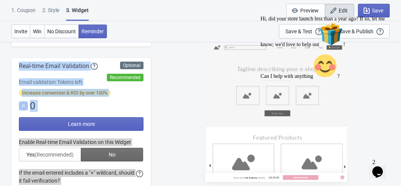
drag, startPoint x: 19, startPoint y: 59, endPoint x: 74, endPoint y: 154, distance: 110.0
click at [74, 155] on div "Optional Recommended Real-time Email Validation Email validation Tokens left In…" at bounding box center [81, 152] width 140 height 188
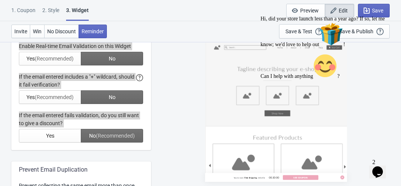
scroll to position [233, 0]
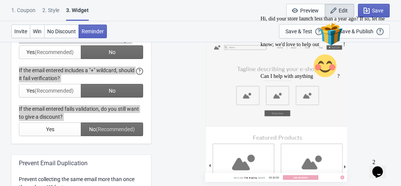
copy div "Real-time Email Validation Email validation Tokens left Increase conversion & R…"
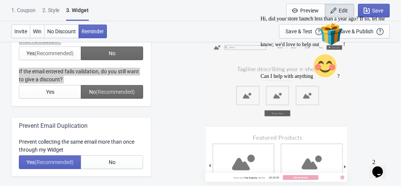
scroll to position [279, 0]
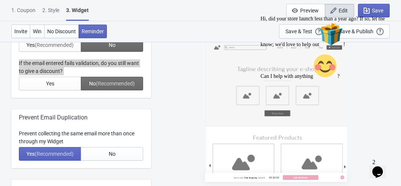
click at [60, 83] on div at bounding box center [81, 40] width 125 height 100
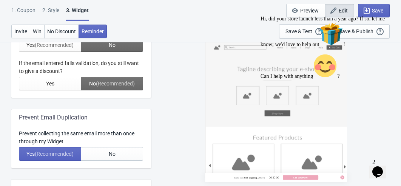
click at [59, 86] on div at bounding box center [81, 40] width 125 height 100
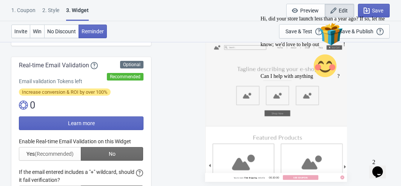
scroll to position [165, 0]
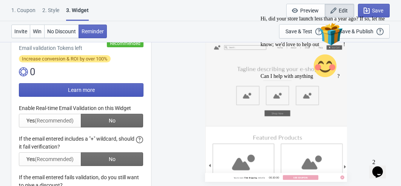
click at [108, 91] on button "Learn more" at bounding box center [81, 90] width 125 height 14
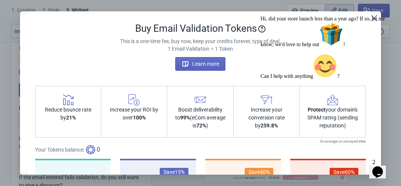
scroll to position [0, 0]
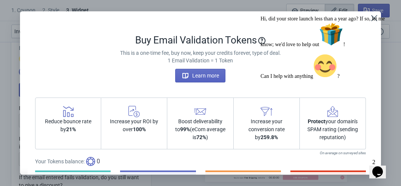
click at [373, 20] on div "Hi, did your store launch less than a year ago? If so, let me know; we'd love t…" at bounding box center [329, 47] width 136 height 63
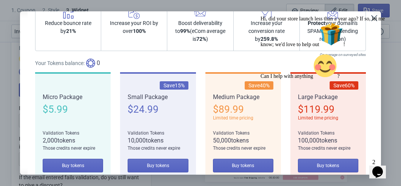
scroll to position [129, 0]
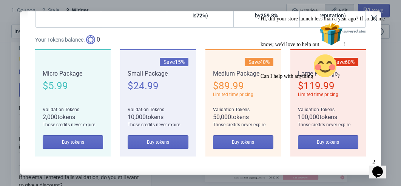
click at [372, 19] on div "Hi, did your store launch less than a year ago? If so, let me know; we'd love t…" at bounding box center [329, 47] width 136 height 63
click at [374, 19] on div "Hi, did your store launch less than a year ago? If so, let me know; we'd love t…" at bounding box center [329, 47] width 136 height 63
click at [261, 16] on icon "Chat attention grabber" at bounding box center [261, 16] width 0 height 0
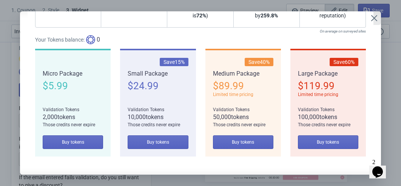
click at [375, 17] on icon "Close" at bounding box center [374, 18] width 6 height 6
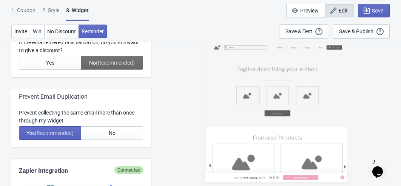
scroll to position [307, 0]
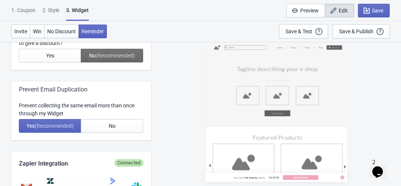
click at [108, 116] on div "Prevent collecting the same email more than once through my Widget" at bounding box center [81, 110] width 125 height 16
click at [104, 128] on button "No" at bounding box center [112, 126] width 62 height 14
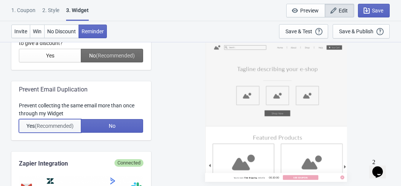
click at [53, 130] on button "Yes (Recommended)" at bounding box center [50, 126] width 62 height 14
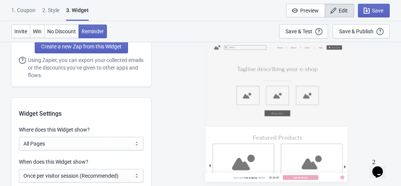
scroll to position [534, 0]
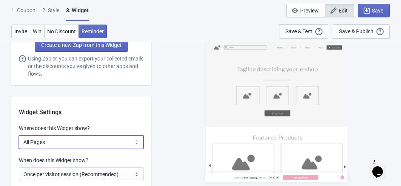
click at [47, 142] on select "All Pages All Product Pages All Blog Pages All Static Pages Specific Product(s)…" at bounding box center [81, 142] width 125 height 14
click at [19, 135] on select "All Pages All Product Pages All Blog Pages All Static Pages Specific Product(s)…" at bounding box center [81, 142] width 125 height 14
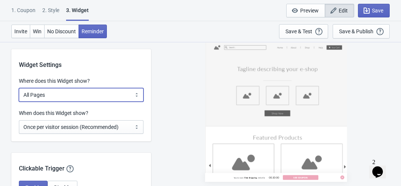
scroll to position [582, 0]
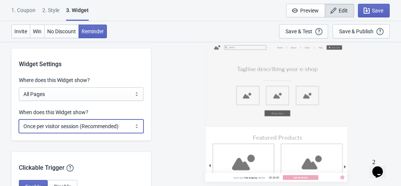
click at [56, 126] on select "Every new visit of page Once every period of time Once per visitor session (Rec…" at bounding box center [81, 126] width 125 height 14
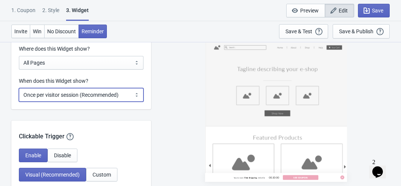
scroll to position [634, 0]
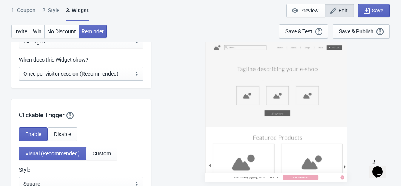
click at [76, 114] on div "Clickable Trigger Our handy clickable trigger allow your visitors to re-trigger…" at bounding box center [81, 109] width 140 height 20
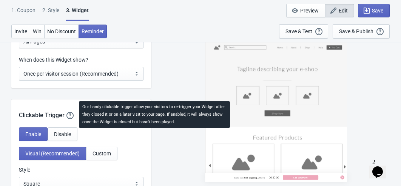
click at [72, 114] on icon at bounding box center [69, 115] width 7 height 7
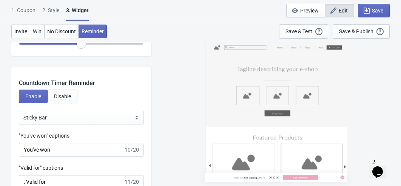
scroll to position [865, 0]
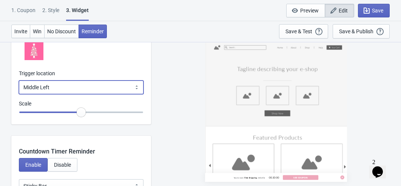
click at [94, 80] on select "Bottom Left Bottom Right Middle Left Middle Right Top Left Top Right" at bounding box center [81, 87] width 125 height 14
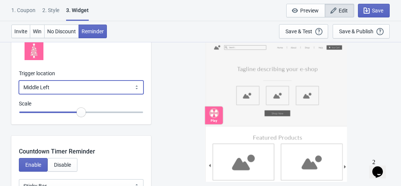
click at [19, 80] on select "Bottom Left Bottom Right Middle Left Middle Right Top Left Top Right" at bounding box center [81, 87] width 125 height 14
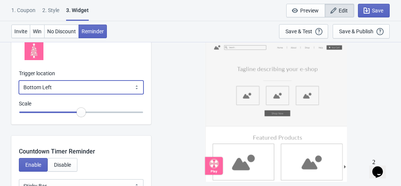
click at [88, 86] on select "Bottom Left Bottom Right Middle Left Middle Right Top Left Top Right" at bounding box center [81, 87] width 125 height 14
select select "middle_left"
click at [19, 80] on select "Bottom Left Bottom Right Middle Left Middle Right Top Left Top Right" at bounding box center [81, 87] width 125 height 14
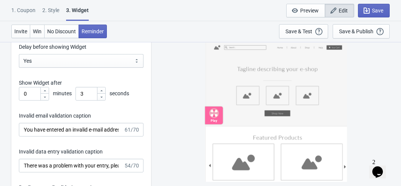
scroll to position [1335, 0]
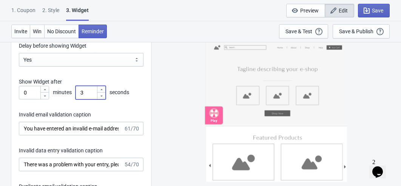
click at [102, 89] on icon at bounding box center [101, 89] width 2 height 1
type input "4"
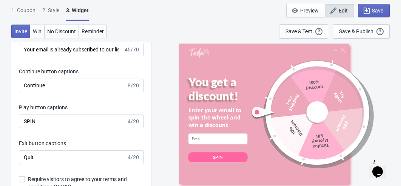
scroll to position [1489, 0]
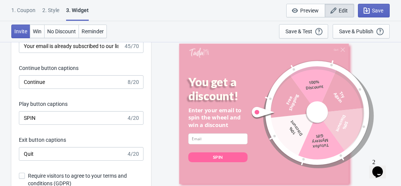
click at [29, 11] on div "1. Coupon" at bounding box center [23, 12] width 24 height 13
click at [32, 12] on div "1. Coupon" at bounding box center [23, 12] width 24 height 13
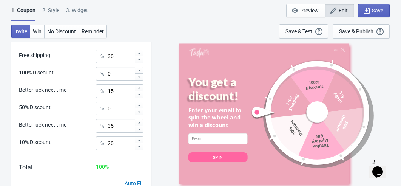
scroll to position [271, 0]
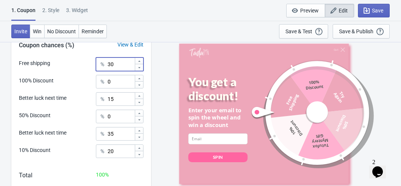
drag, startPoint x: 117, startPoint y: 63, endPoint x: 107, endPoint y: 62, distance: 10.6
click at [107, 62] on div "% 30" at bounding box center [120, 64] width 48 height 14
type input "0"
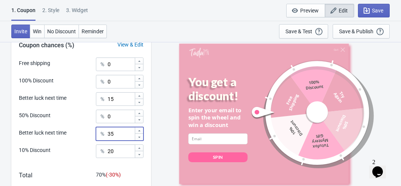
drag, startPoint x: 120, startPoint y: 134, endPoint x: 108, endPoint y: 134, distance: 12.5
click at [108, 134] on div "% 35" at bounding box center [120, 134] width 48 height 14
type input "100"
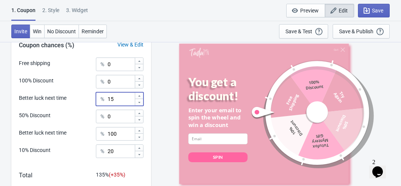
drag, startPoint x: 118, startPoint y: 100, endPoint x: 97, endPoint y: 102, distance: 21.3
click at [97, 102] on div "% 15" at bounding box center [120, 99] width 48 height 14
type input "0"
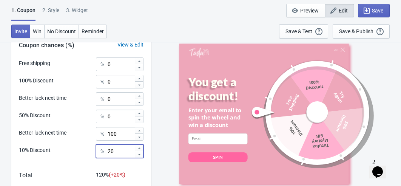
drag, startPoint x: 121, startPoint y: 153, endPoint x: 102, endPoint y: 153, distance: 18.9
click at [102, 153] on div "% 20" at bounding box center [120, 151] width 48 height 14
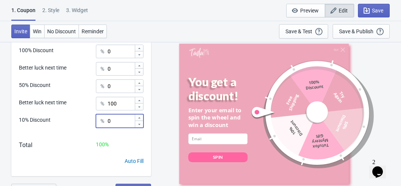
scroll to position [313, 0]
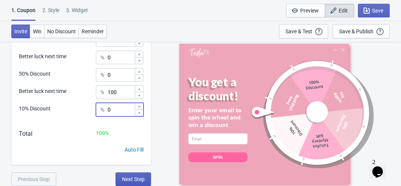
type input "0"
click at [125, 179] on span "Next Step" at bounding box center [133, 179] width 23 height 6
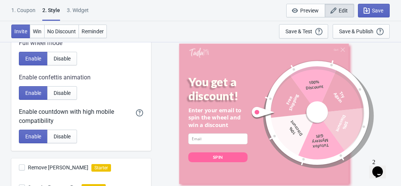
scroll to position [277, 0]
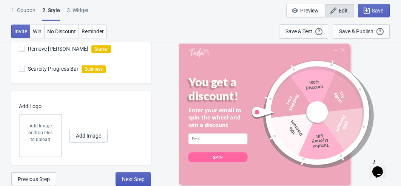
click at [133, 177] on span "Next Step" at bounding box center [133, 179] width 23 height 6
select select "once"
select select "middle_left"
select select "1"
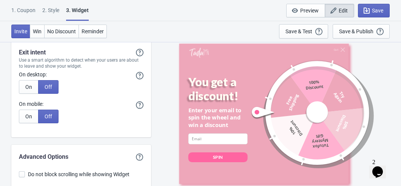
scroll to position [2378, 0]
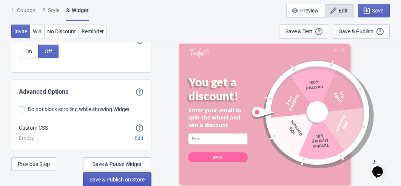
click at [133, 178] on span "Save & Publish on Store" at bounding box center [117, 179] width 55 height 6
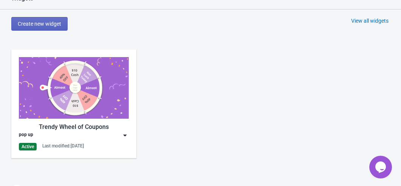
scroll to position [343, 0]
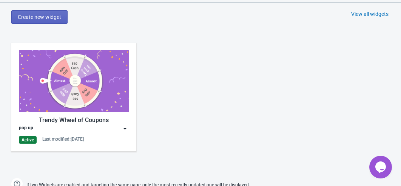
click at [65, 131] on div "pop up" at bounding box center [74, 129] width 110 height 8
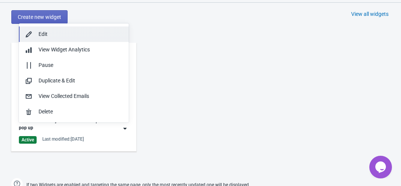
click at [50, 38] on button "Edit" at bounding box center [74, 33] width 110 height 15
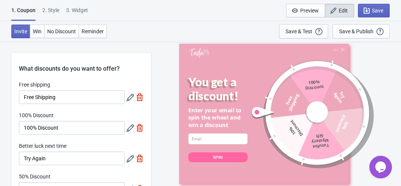
click at [80, 16] on div "3. Widget" at bounding box center [77, 12] width 22 height 13
select select "once"
select select "middle_left"
select select "1"
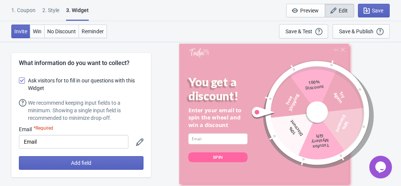
click at [79, 12] on div "3. Widget" at bounding box center [77, 13] width 23 height 14
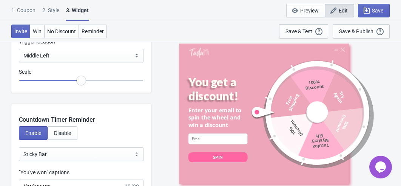
scroll to position [906, 0]
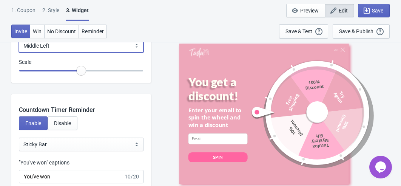
click at [66, 51] on select "Bottom Left Bottom Right Middle Left Middle Right Top Left Top Right" at bounding box center [81, 46] width 125 height 14
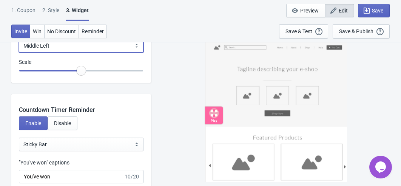
select select "bottom_left"
click at [19, 39] on select "Bottom Left Bottom Right Middle Left Middle Right Top Left Top Right" at bounding box center [81, 46] width 125 height 14
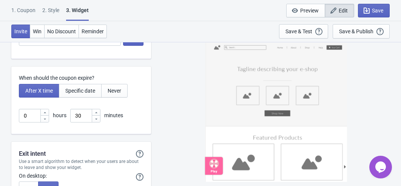
scroll to position [2214, 0]
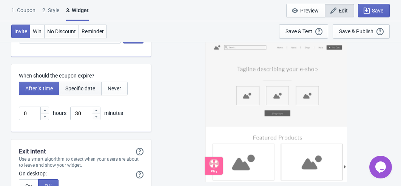
click at [85, 87] on span "Specific date" at bounding box center [80, 88] width 30 height 6
type input ", Valid until"
type input "Expires on"
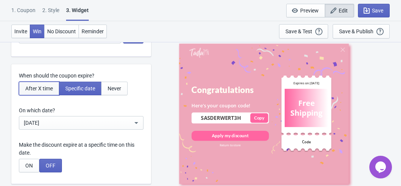
click at [44, 85] on span "After X time" at bounding box center [39, 88] width 28 height 6
type input ", Valid for"
type input "Expires in:"
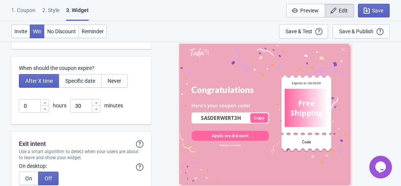
scroll to position [2225, 0]
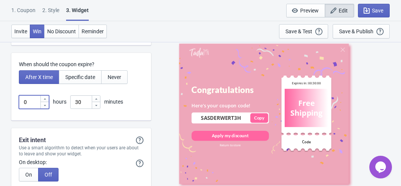
drag, startPoint x: 30, startPoint y: 100, endPoint x: 23, endPoint y: 102, distance: 7.9
click at [23, 102] on input "0" at bounding box center [29, 102] width 21 height 14
drag, startPoint x: 26, startPoint y: 103, endPoint x: 20, endPoint y: 103, distance: 5.7
click at [20, 103] on input "1" at bounding box center [29, 102] width 21 height 14
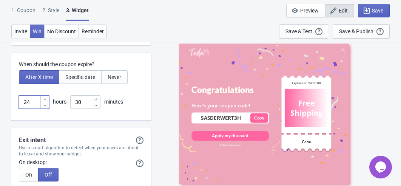
type input "24"
drag, startPoint x: 82, startPoint y: 103, endPoint x: 71, endPoint y: 103, distance: 10.2
click at [71, 103] on input "30" at bounding box center [80, 102] width 21 height 14
type input "00"
drag, startPoint x: 32, startPoint y: 99, endPoint x: 21, endPoint y: 104, distance: 12.5
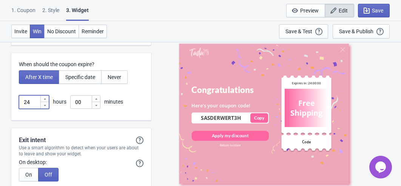
click at [21, 103] on input "24" at bounding box center [29, 102] width 21 height 14
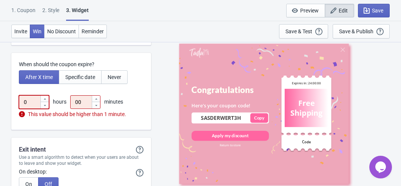
type input "0"
drag, startPoint x: 78, startPoint y: 102, endPoint x: 73, endPoint y: 102, distance: 4.9
click at [73, 102] on input "00" at bounding box center [80, 102] width 21 height 14
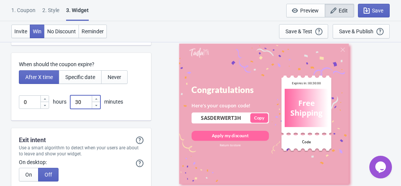
type input "30"
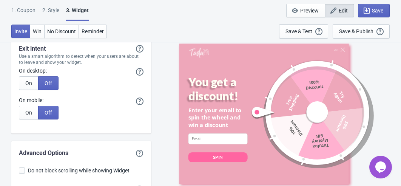
scroll to position [2318, 0]
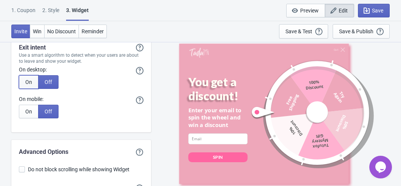
click at [27, 77] on button "On" at bounding box center [29, 82] width 20 height 14
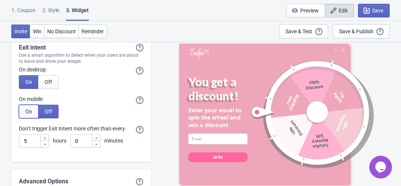
click at [28, 114] on button "On" at bounding box center [29, 112] width 20 height 14
click at [51, 107] on button "Off" at bounding box center [48, 112] width 20 height 14
click at [49, 76] on button "Off" at bounding box center [48, 82] width 20 height 14
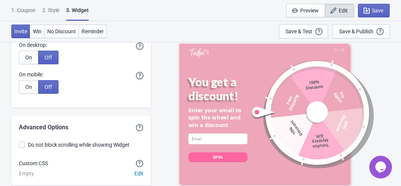
scroll to position [2378, 0]
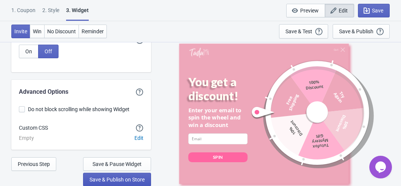
click at [100, 176] on span "Save & Publish on Store" at bounding box center [117, 179] width 55 height 6
